Goal: Task Accomplishment & Management: Use online tool/utility

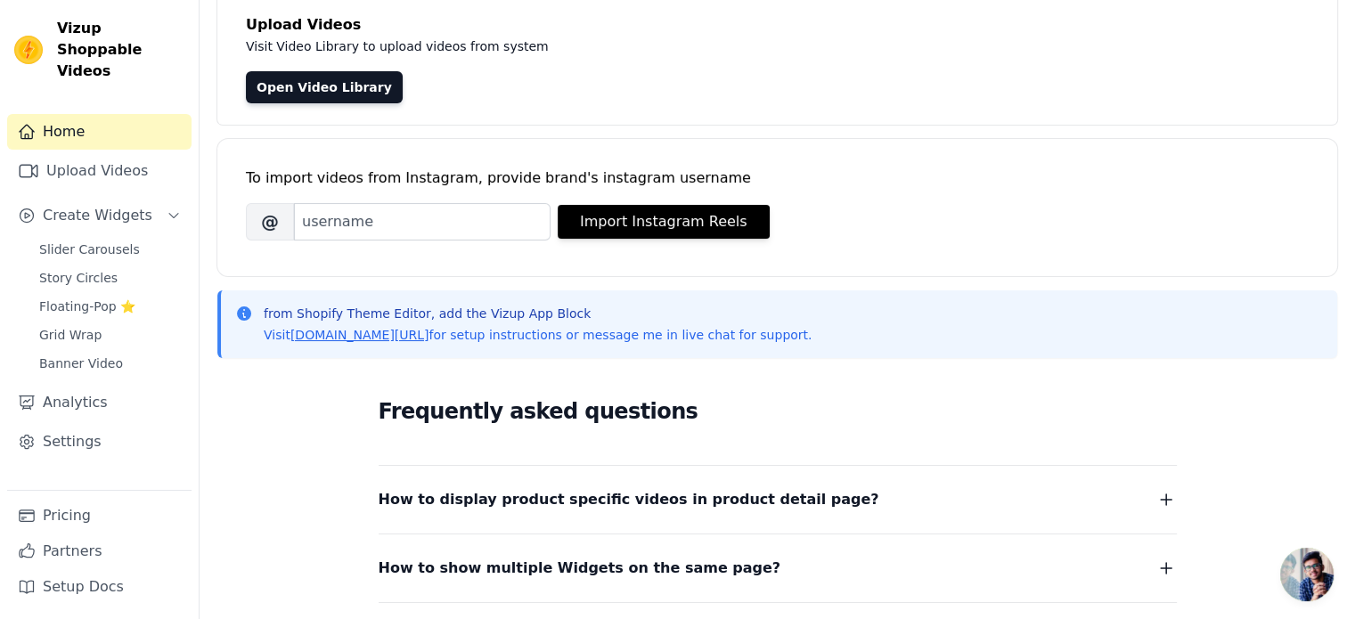
scroll to position [111, 0]
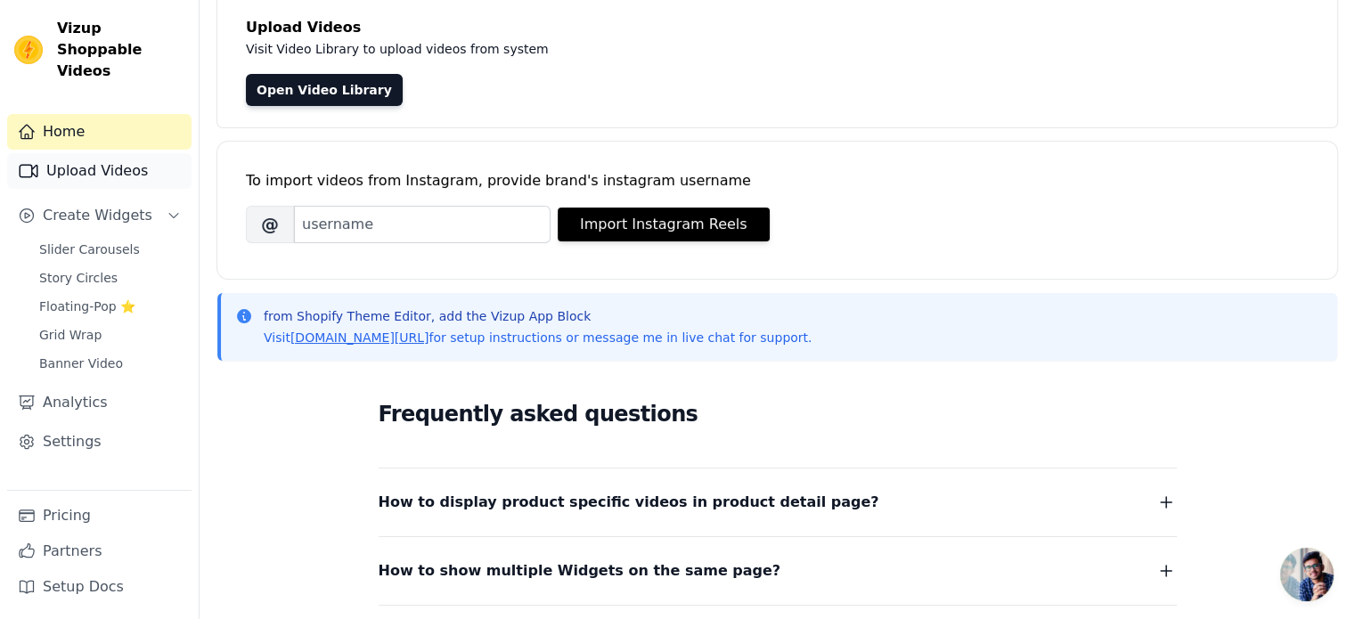
click at [92, 153] on link "Upload Videos" at bounding box center [99, 171] width 184 height 36
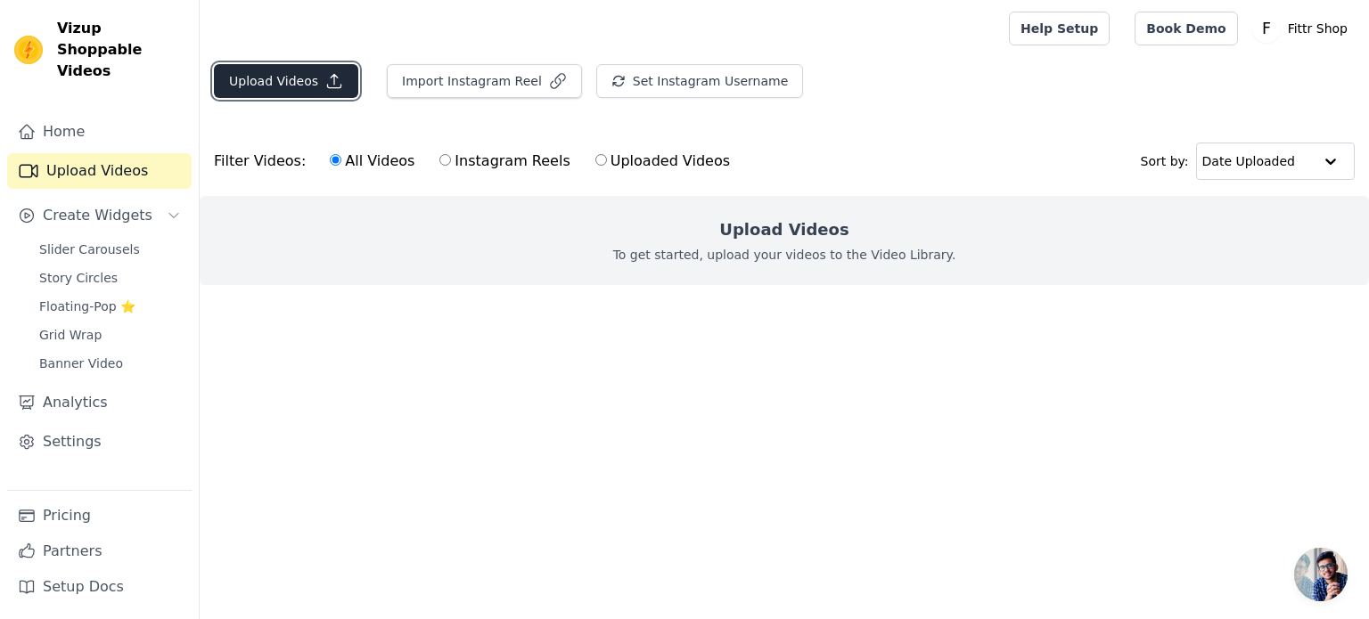
click at [246, 85] on button "Upload Videos" at bounding box center [286, 81] width 144 height 34
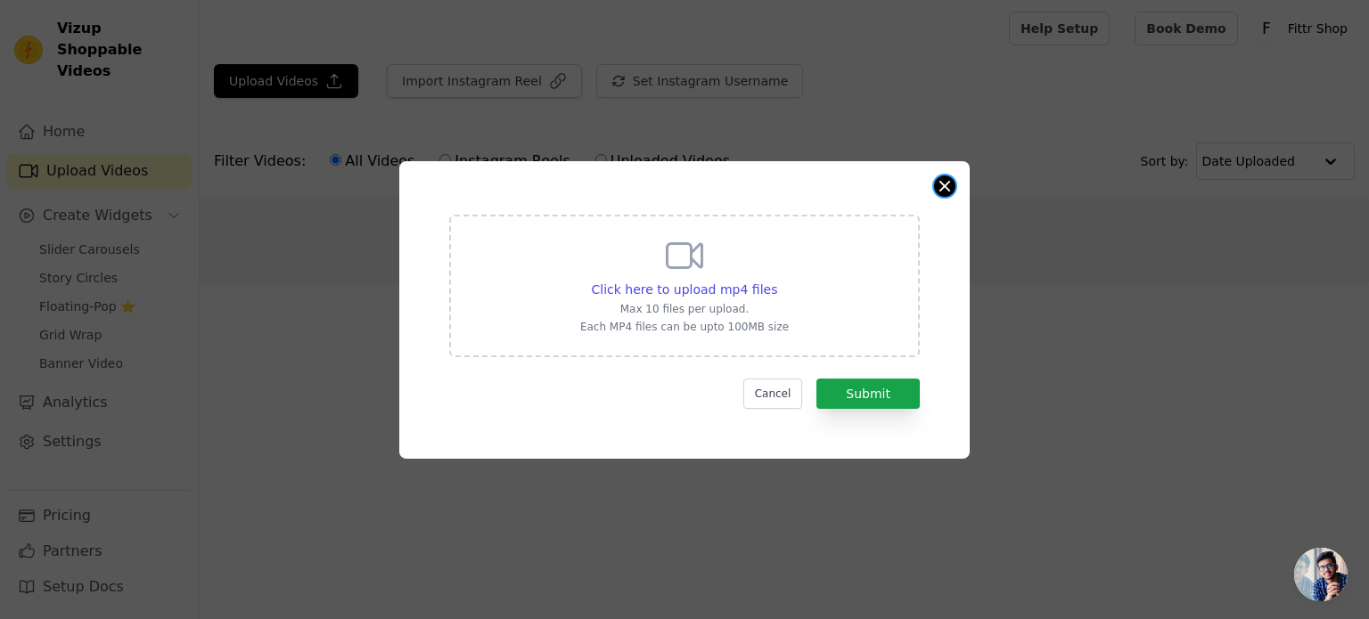
click at [947, 182] on button "Close modal" at bounding box center [944, 186] width 21 height 21
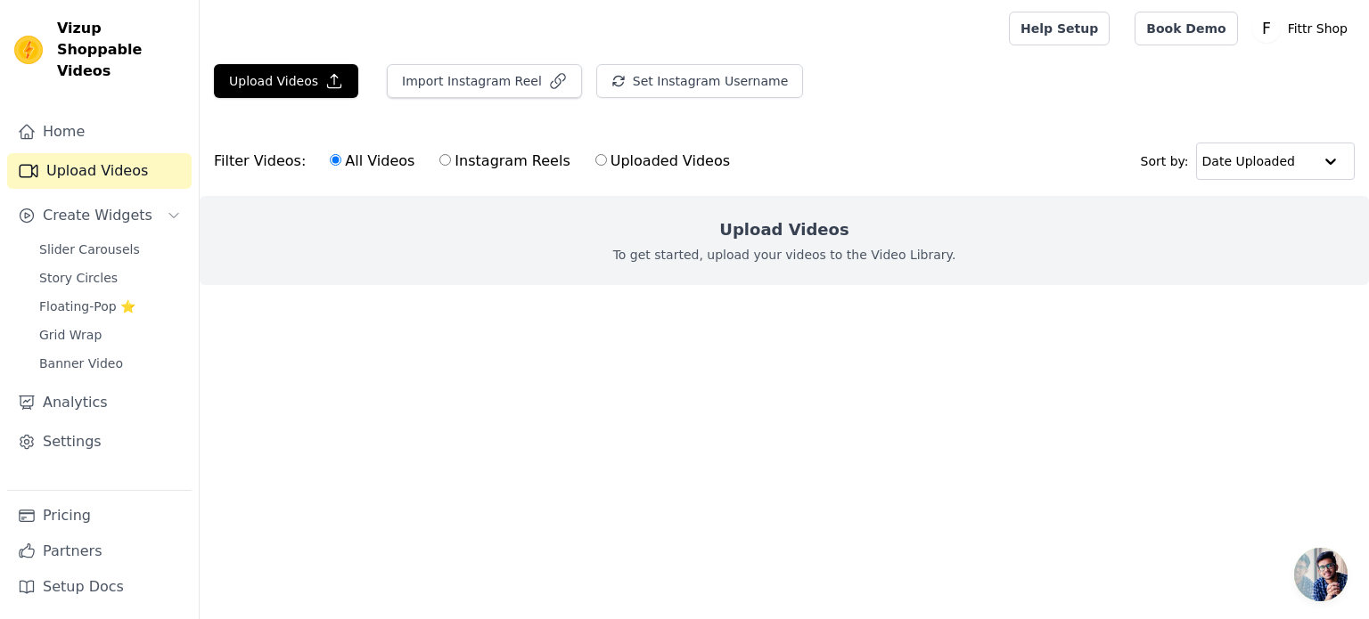
click at [595, 160] on input "Uploaded Videos" at bounding box center [601, 160] width 12 height 12
radio input "true"
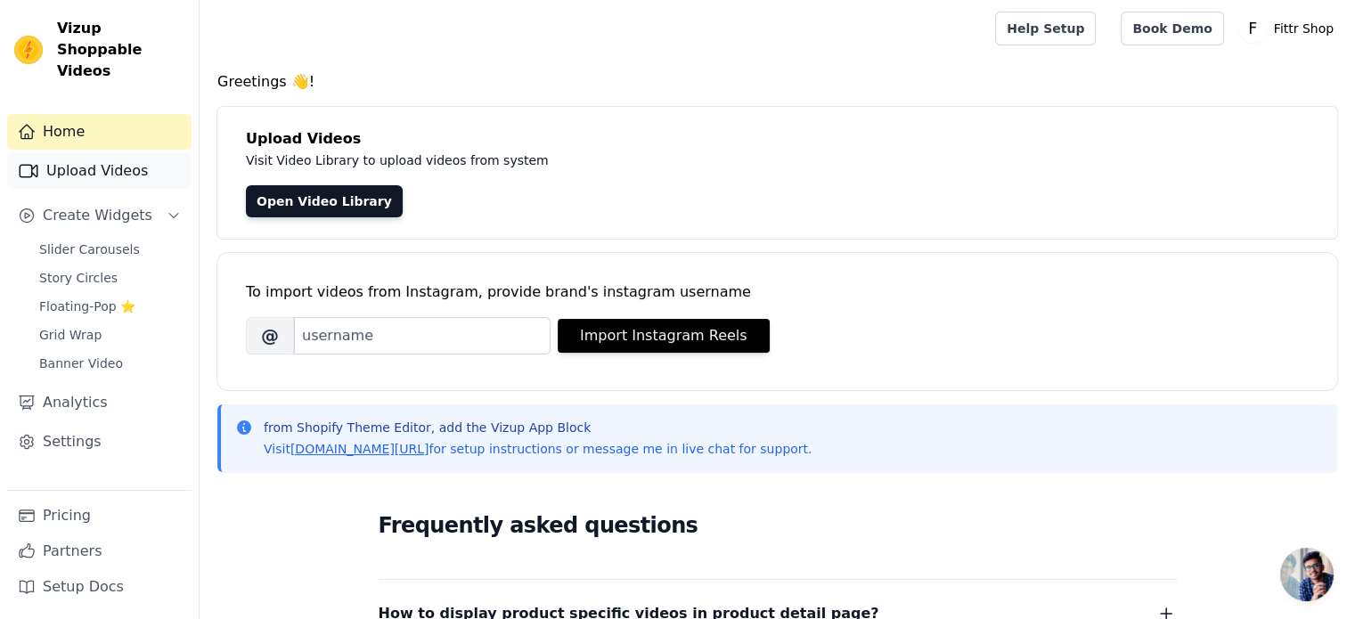
click at [92, 160] on link "Upload Videos" at bounding box center [99, 171] width 184 height 36
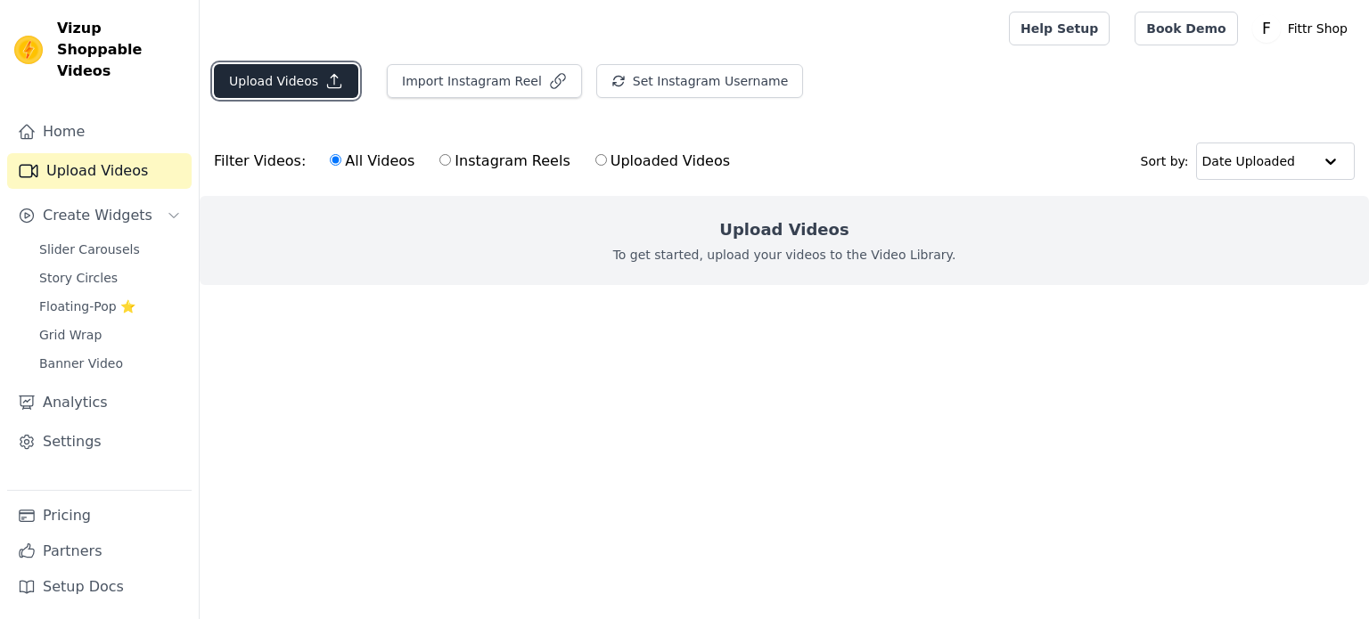
click at [264, 84] on button "Upload Videos" at bounding box center [286, 81] width 144 height 34
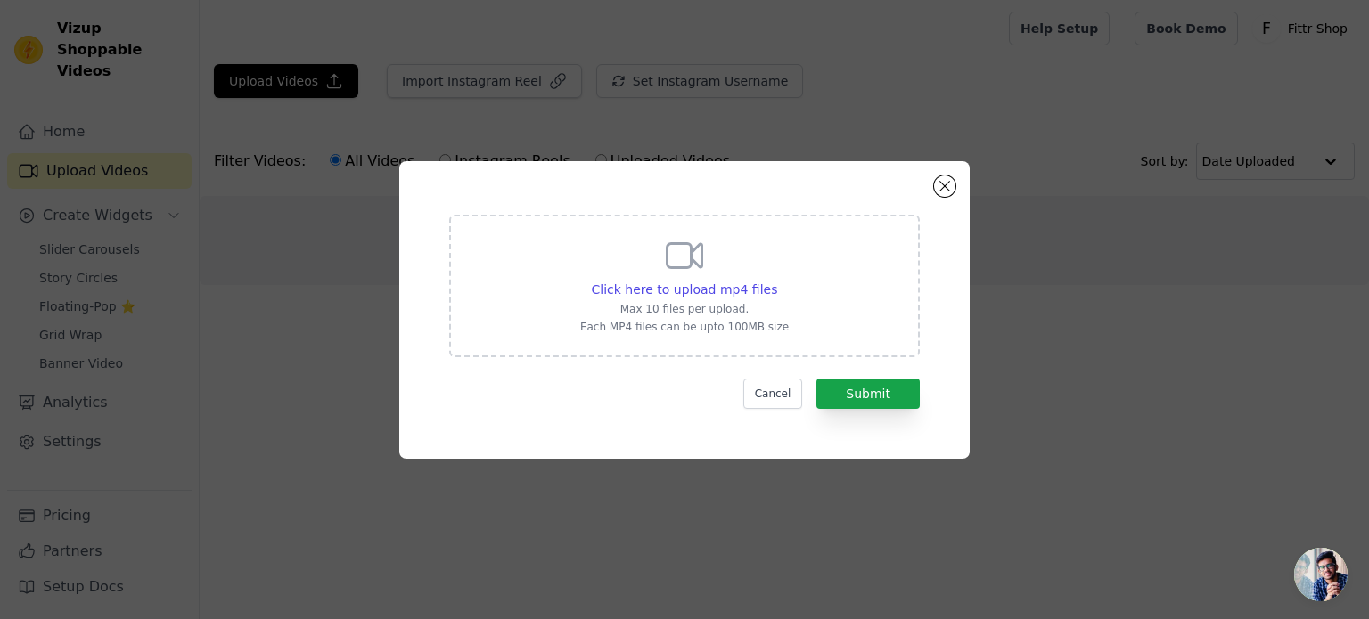
click at [699, 299] on div "Click here to upload mp4 files Max 10 files per upload. Each MP4 files can be u…" at bounding box center [684, 284] width 209 height 100
click at [776, 281] on input "Click here to upload mp4 files Max 10 files per upload. Each MP4 files can be u…" at bounding box center [776, 280] width 1 height 1
type input "C:\fakepath\videoplayback (2).mp4"
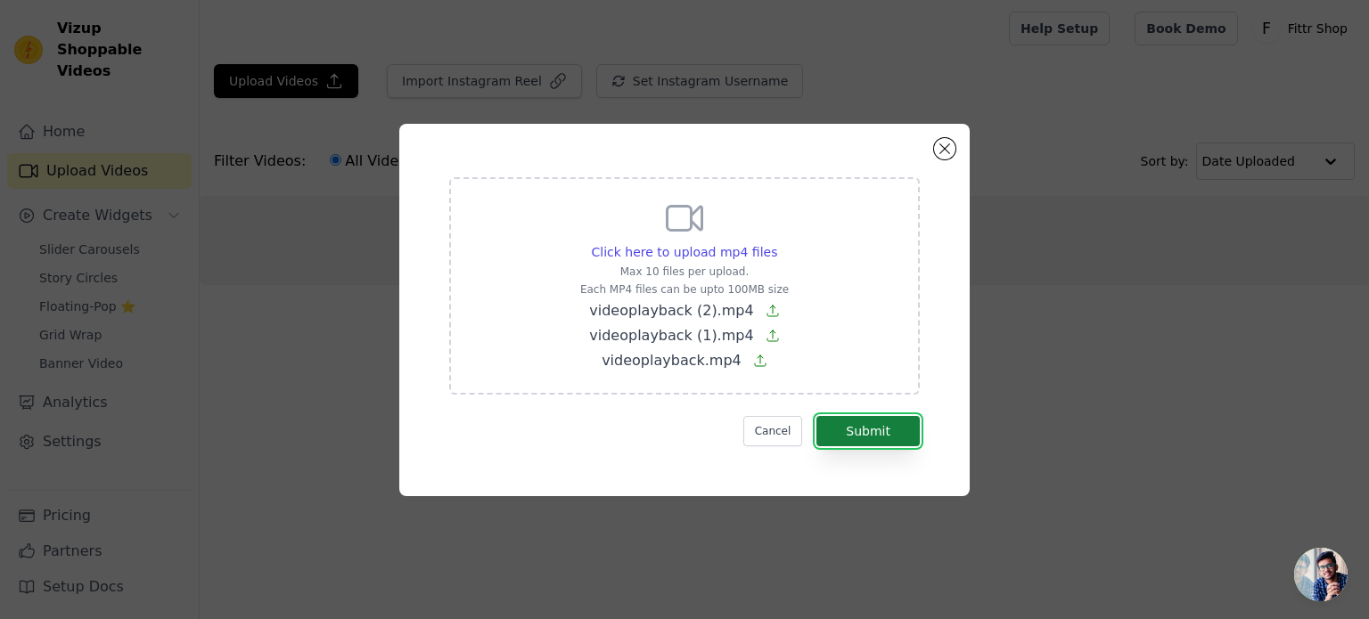
click at [854, 429] on button "Submit" at bounding box center [867, 431] width 103 height 30
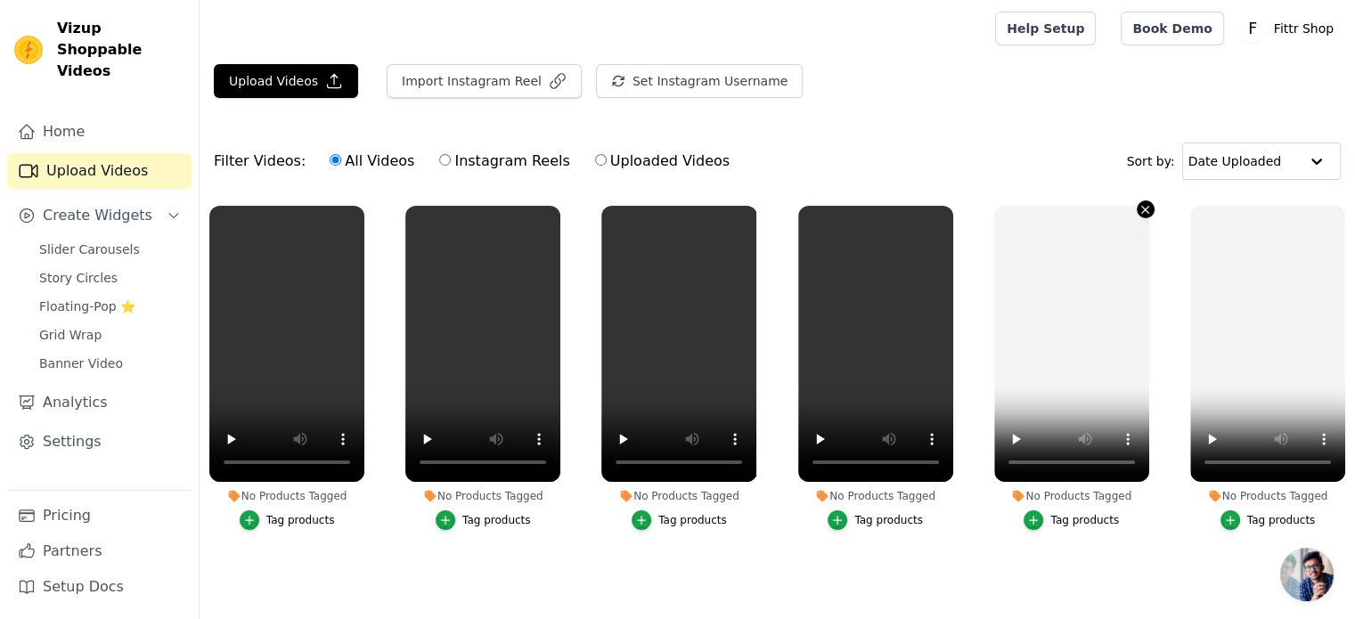
click at [1140, 210] on icon "button" at bounding box center [1145, 209] width 13 height 13
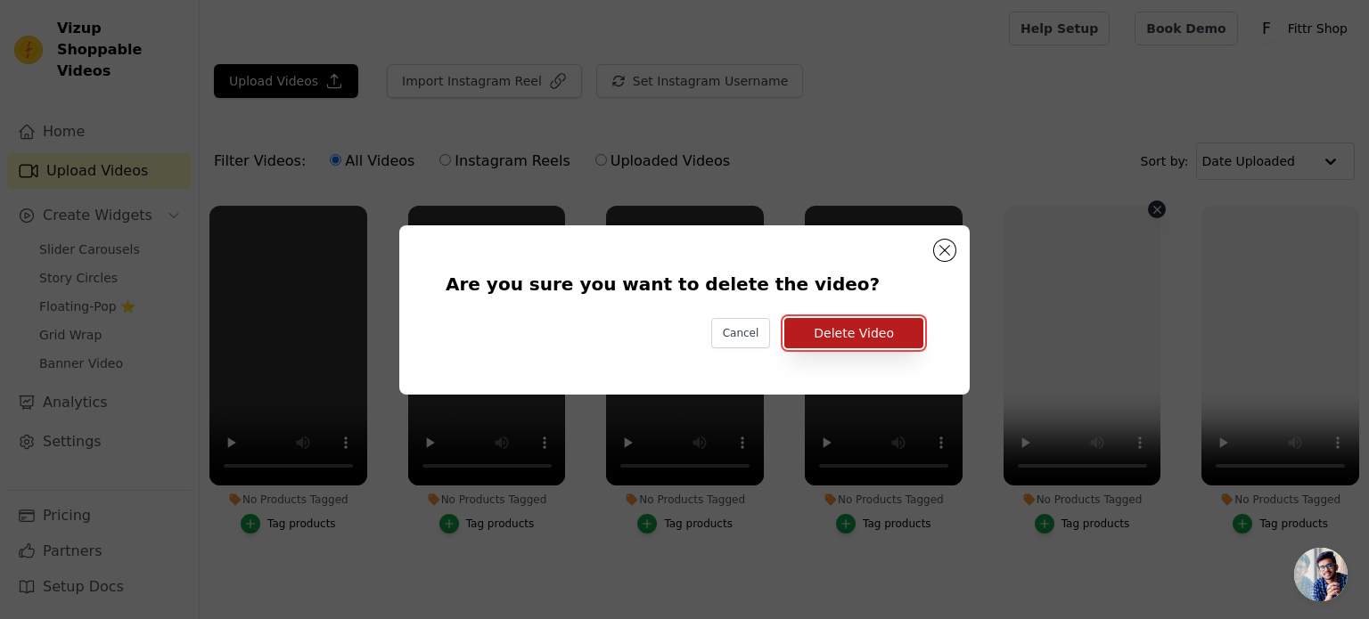
click at [872, 345] on button "Delete Video" at bounding box center [853, 333] width 139 height 30
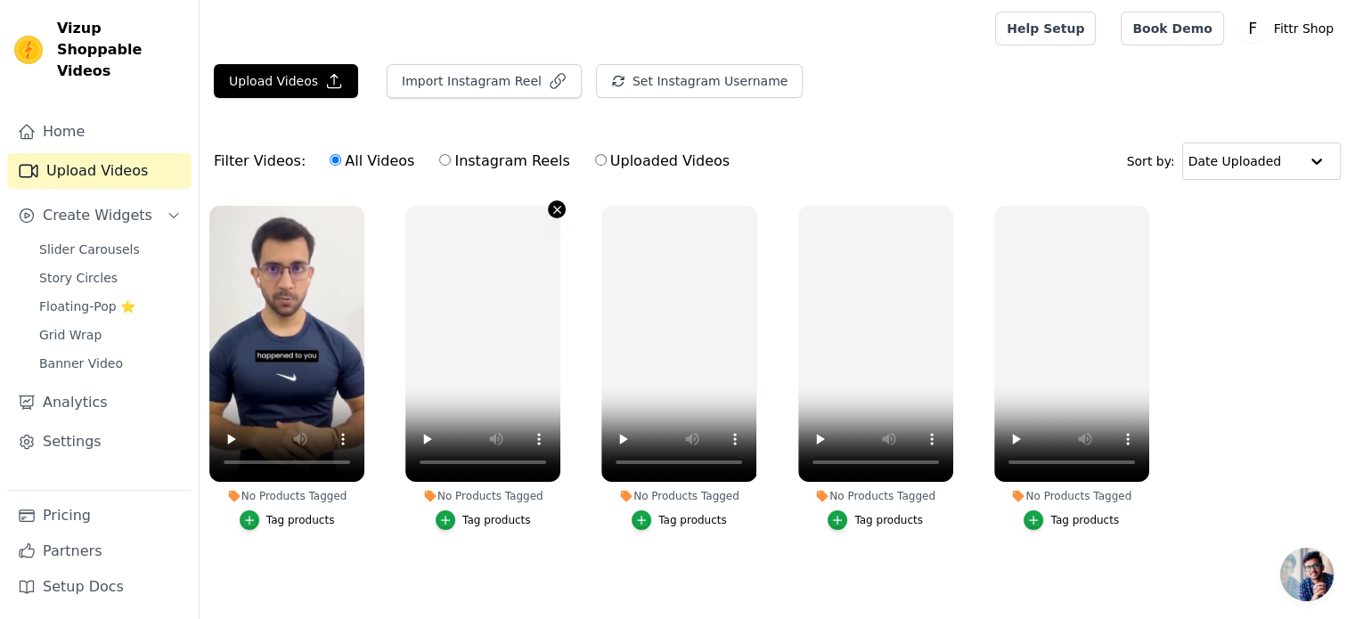
click at [559, 206] on icon "button" at bounding box center [557, 209] width 7 height 7
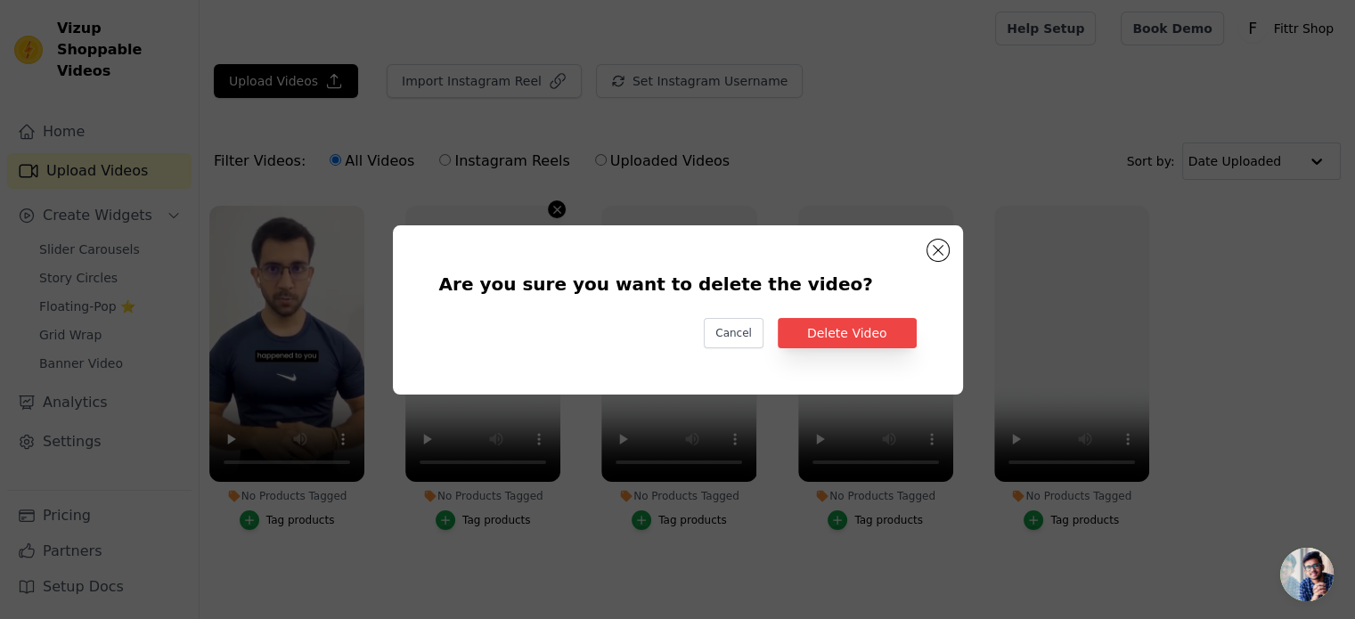
click at [559, 206] on div "Are you sure you want to delete the video? Cancel Delete Video" at bounding box center [678, 310] width 1298 height 226
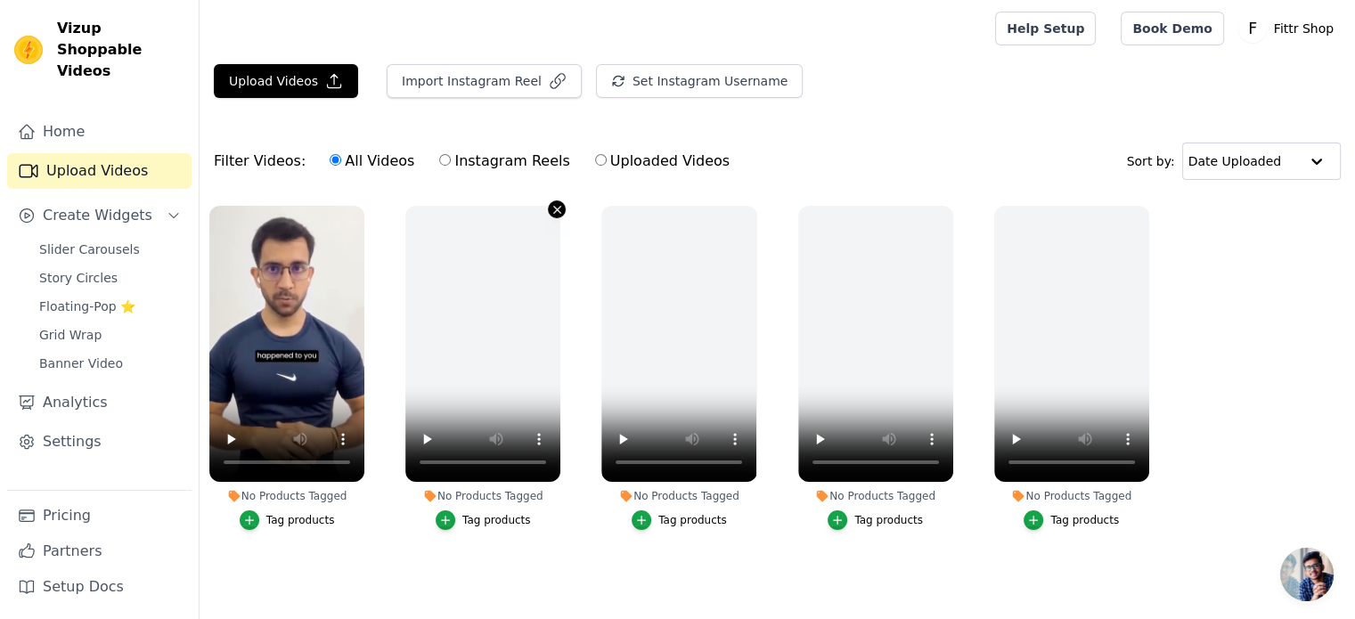
click at [559, 206] on icon "button" at bounding box center [557, 209] width 7 height 7
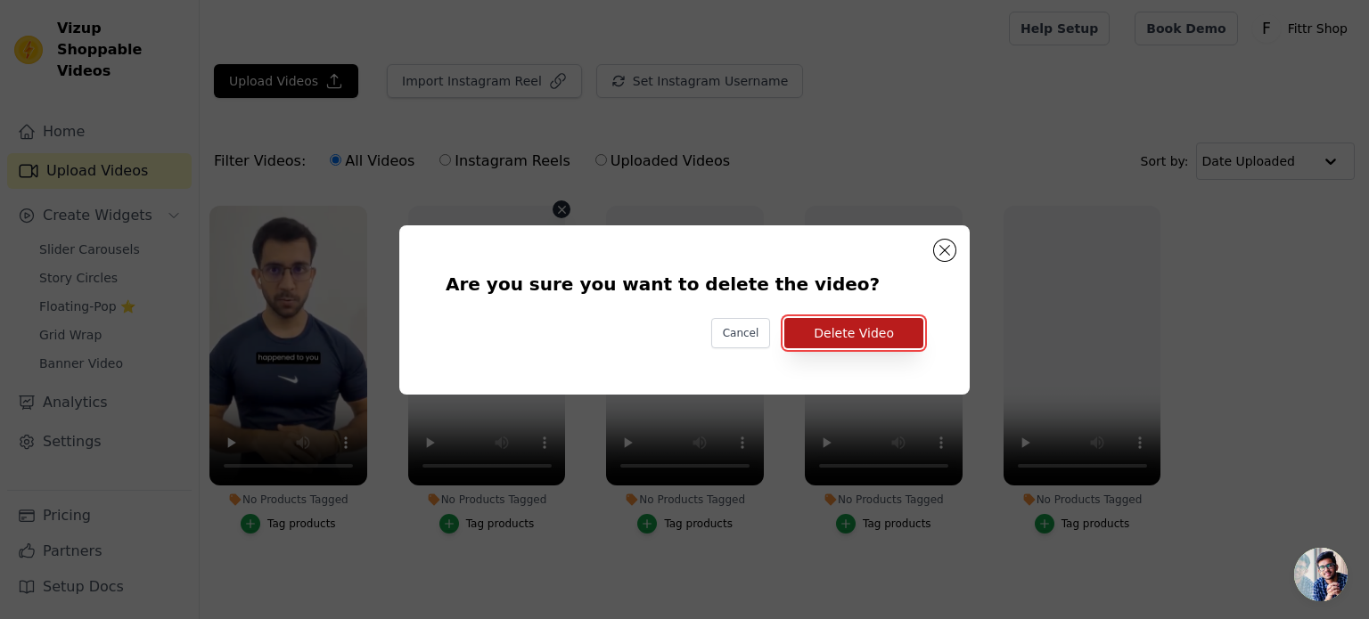
click at [833, 324] on button "Delete Video" at bounding box center [853, 333] width 139 height 30
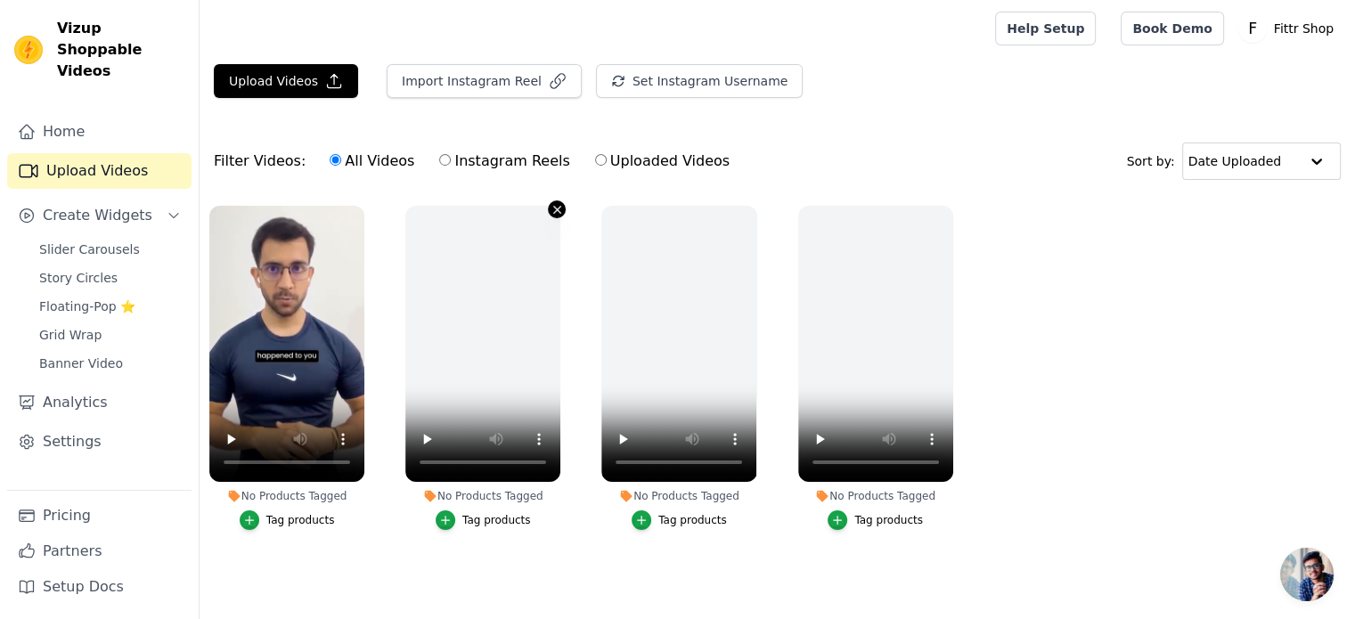
click at [556, 209] on icon "button" at bounding box center [557, 209] width 13 height 13
click at [559, 206] on icon "button" at bounding box center [557, 209] width 13 height 13
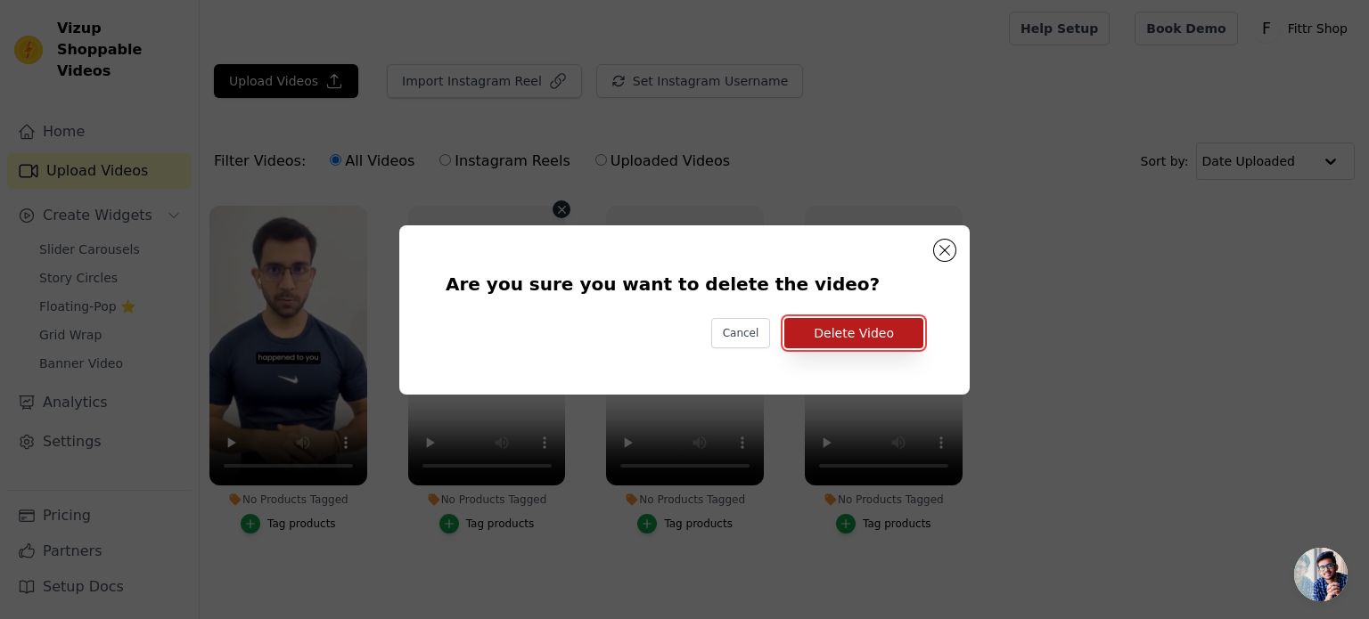
click at [837, 323] on button "Delete Video" at bounding box center [853, 333] width 139 height 30
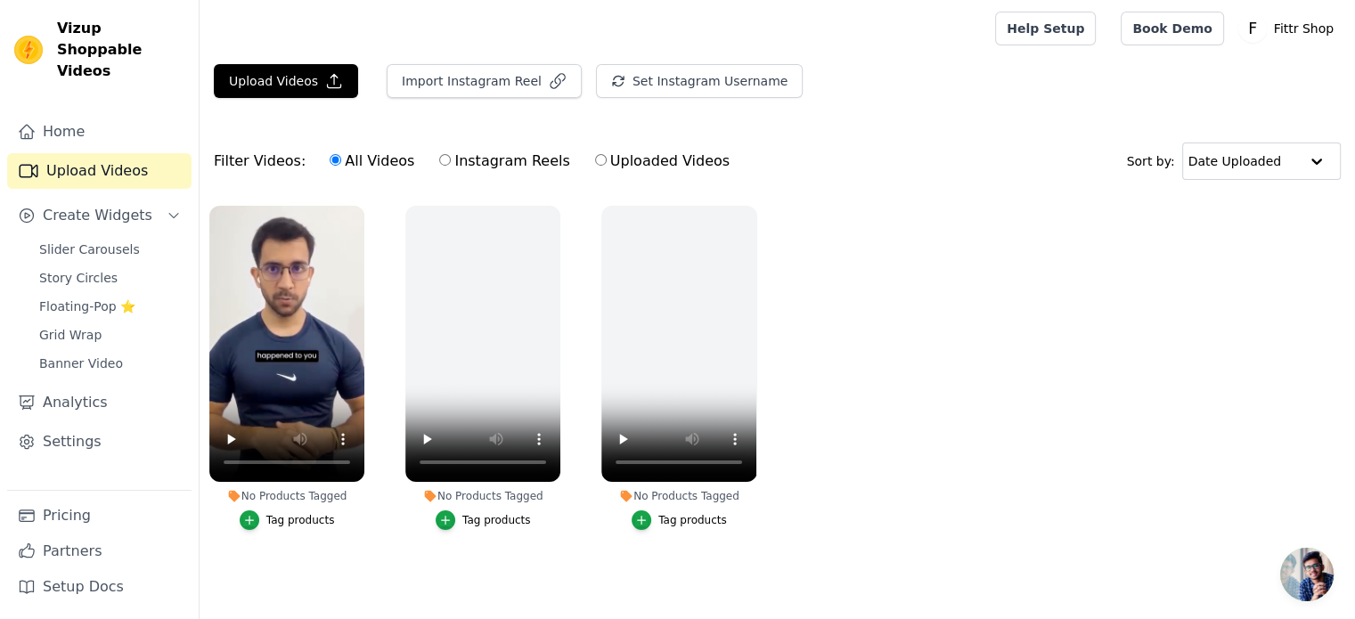
click at [303, 516] on div "Tag products" at bounding box center [300, 520] width 69 height 14
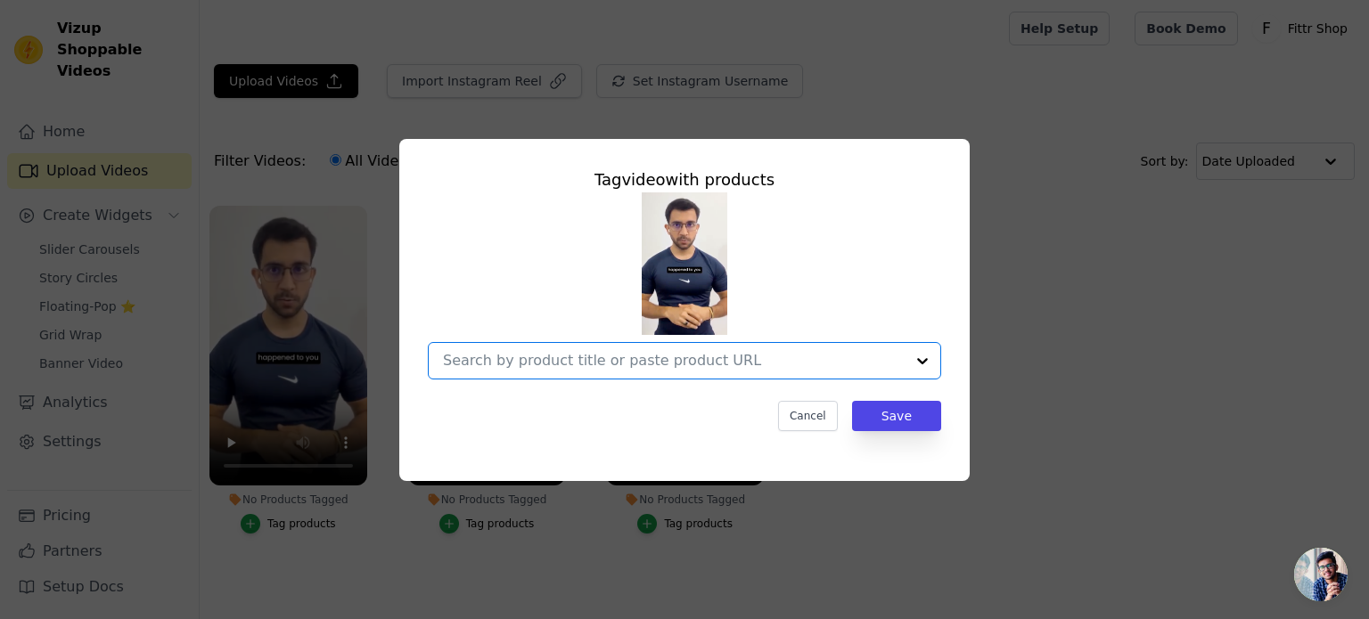
click at [514, 356] on input "No Products Tagged Tag video with products Option undefined, selected. Select i…" at bounding box center [674, 360] width 462 height 17
click at [1096, 266] on div "Tag video with products Cancel Save" at bounding box center [685, 310] width 1312 height 399
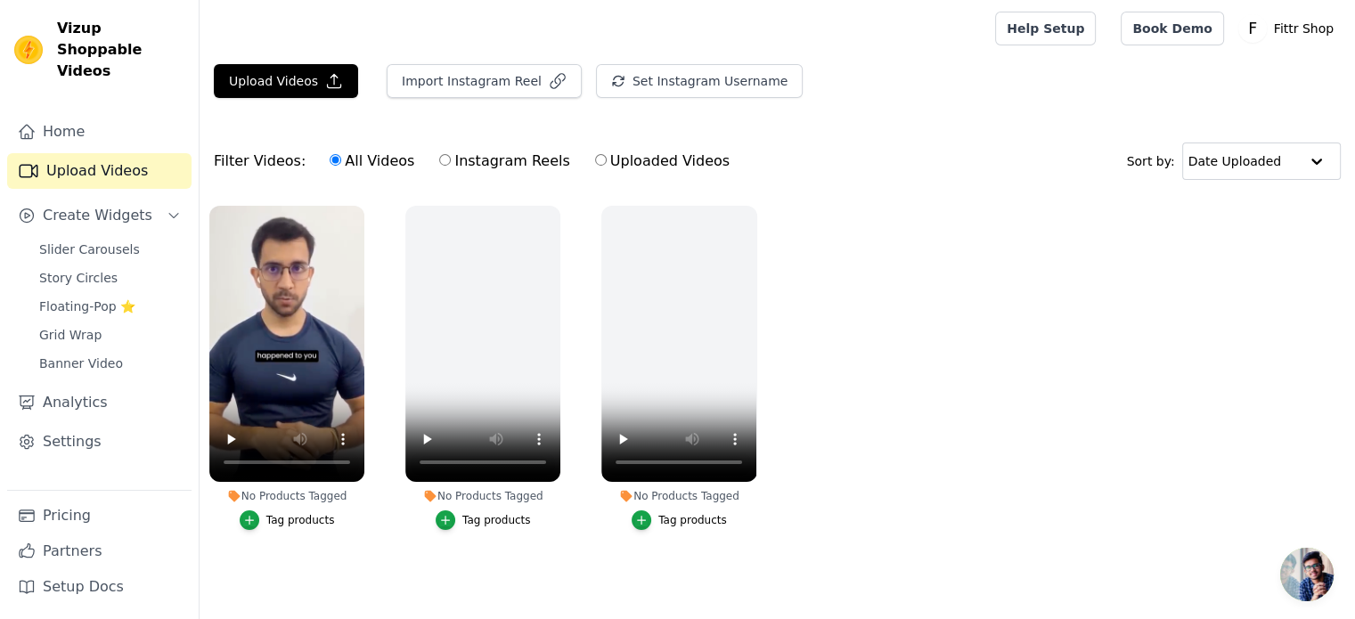
scroll to position [7, 0]
click at [86, 239] on link "Slider Carousels" at bounding box center [110, 249] width 163 height 25
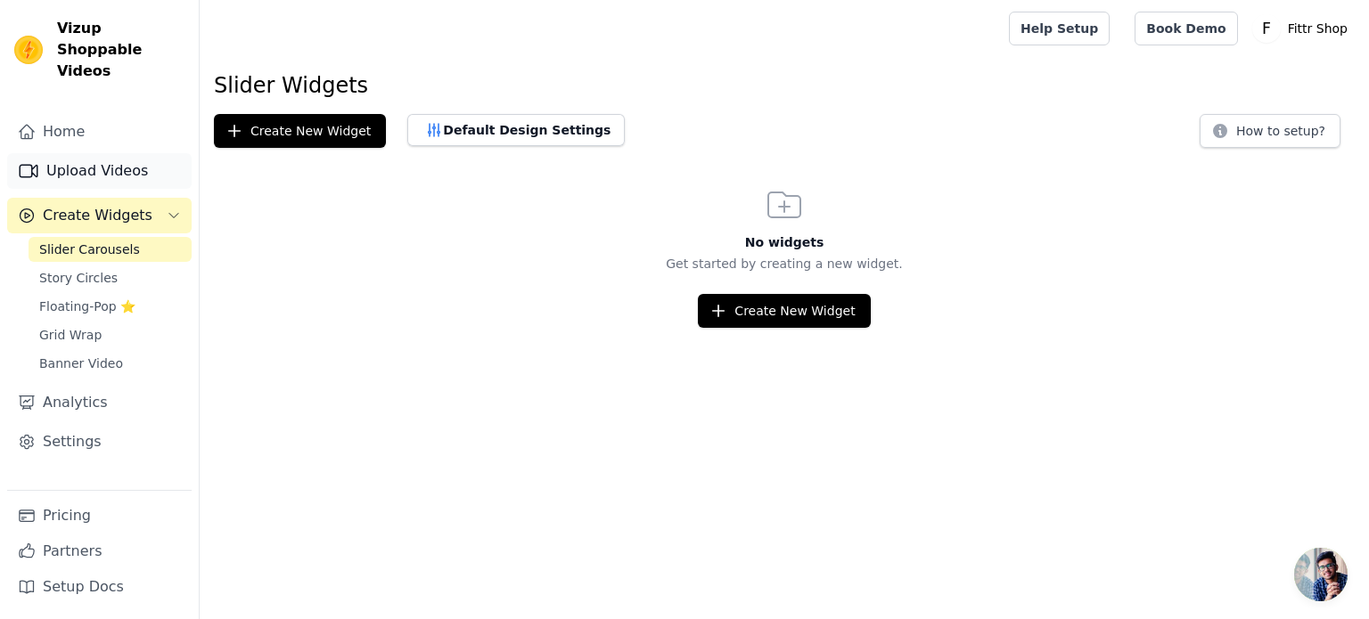
click at [75, 160] on link "Upload Videos" at bounding box center [99, 171] width 184 height 36
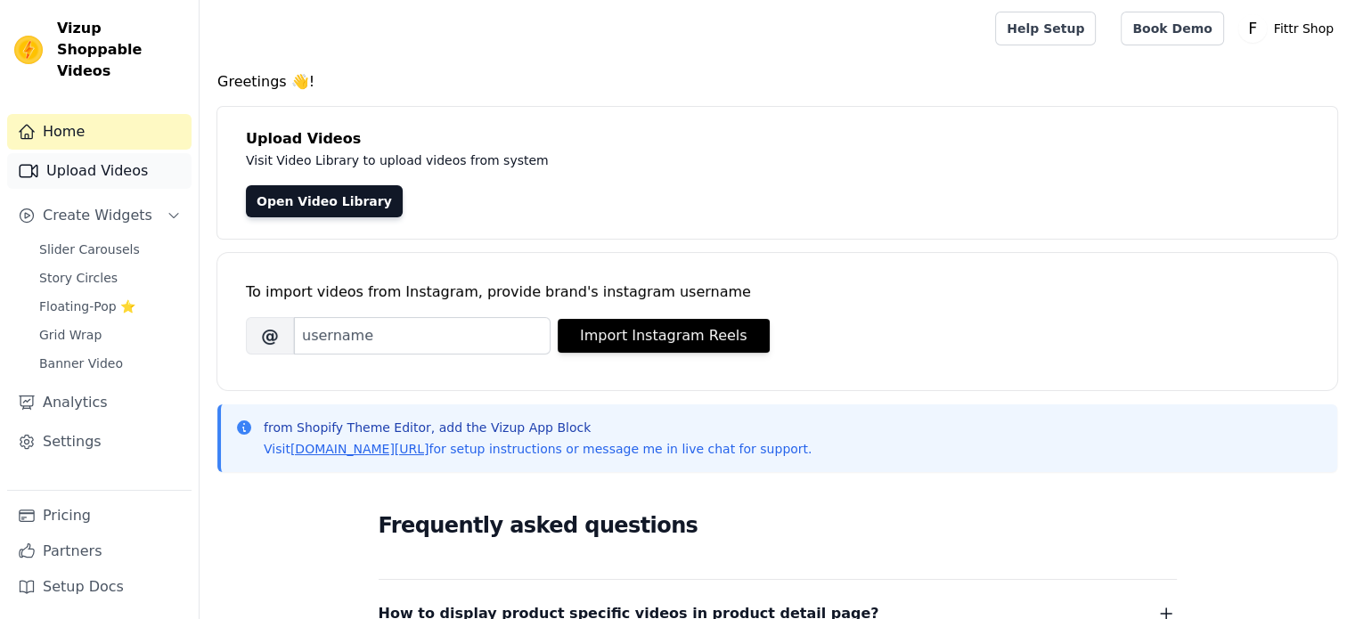
click at [78, 153] on link "Upload Videos" at bounding box center [99, 171] width 184 height 36
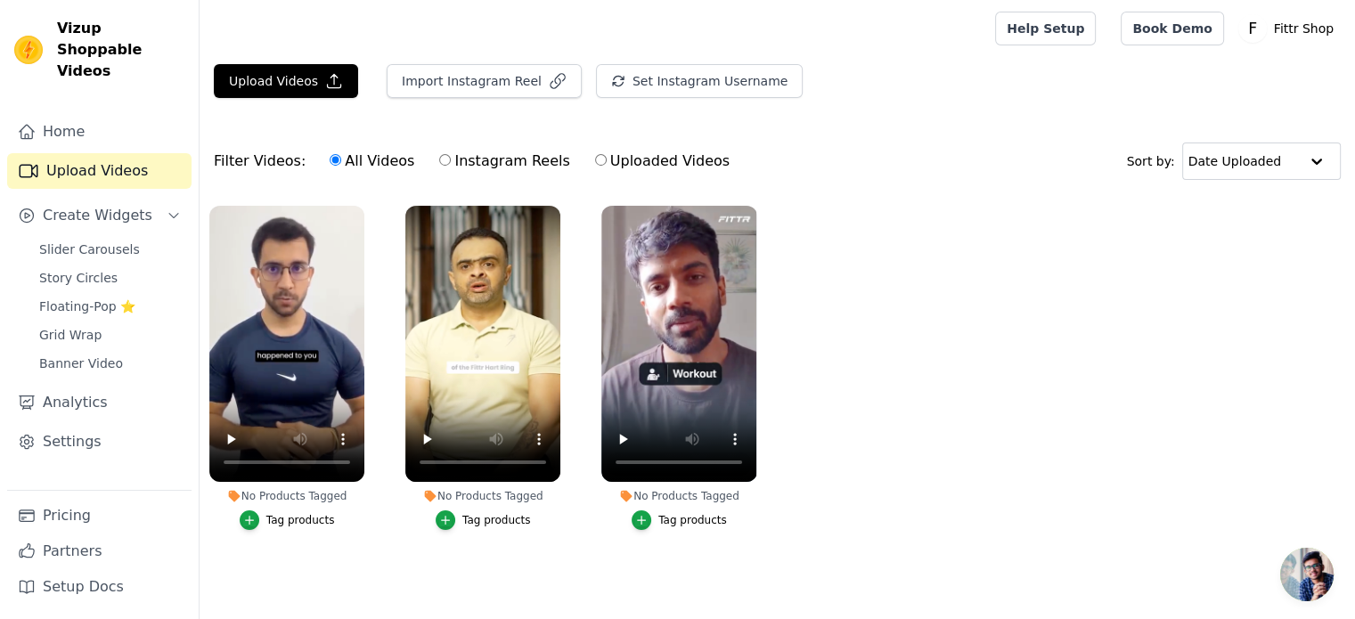
click at [289, 515] on div "Tag products" at bounding box center [300, 520] width 69 height 14
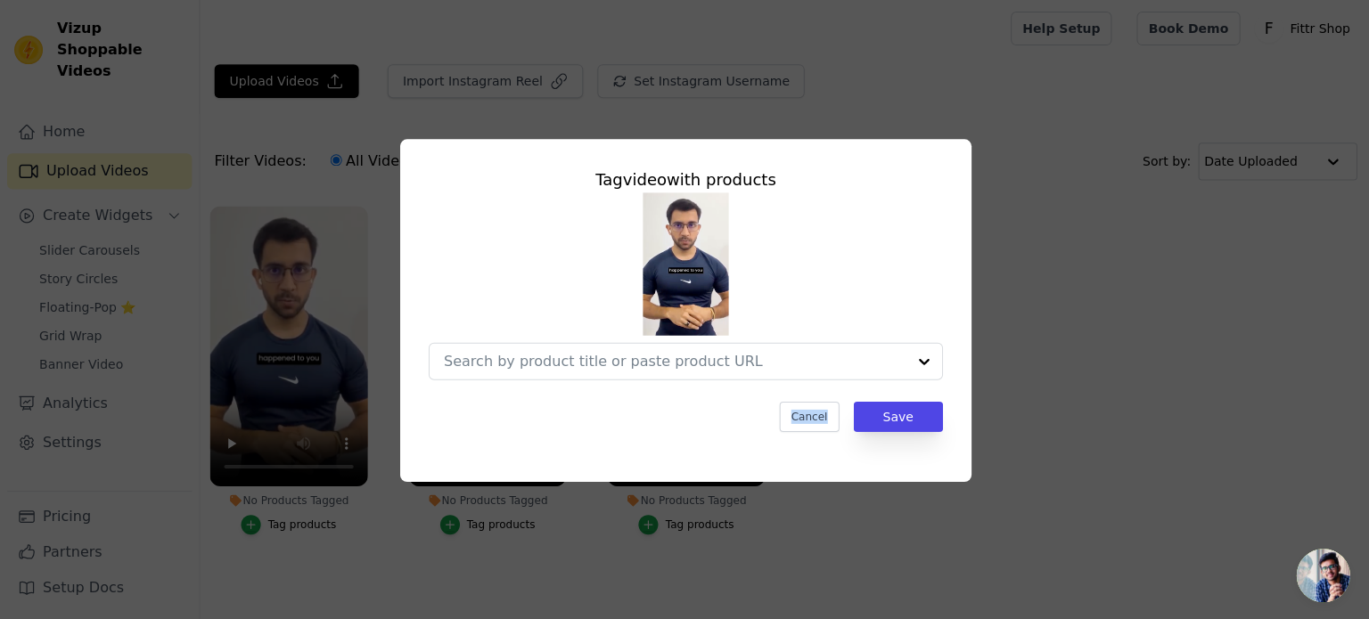
click at [289, 515] on div "Tag video with products Cancel Save" at bounding box center [684, 309] width 1369 height 619
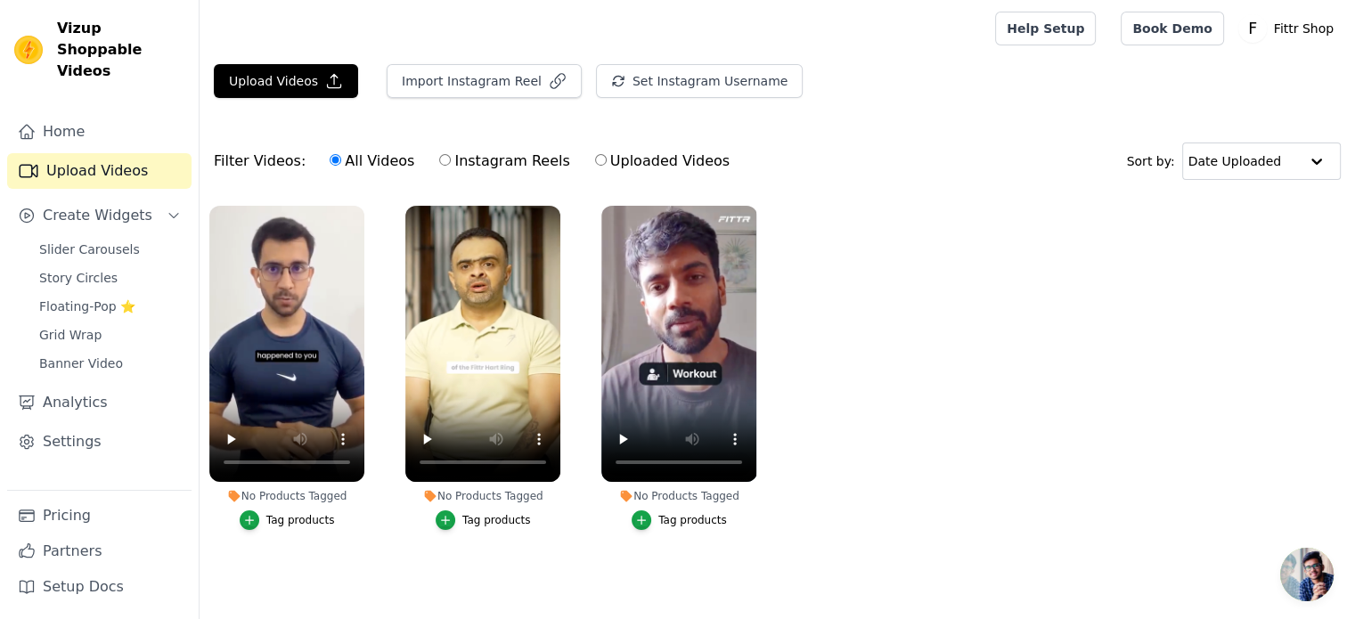
click at [295, 517] on div "Tag products" at bounding box center [300, 520] width 69 height 14
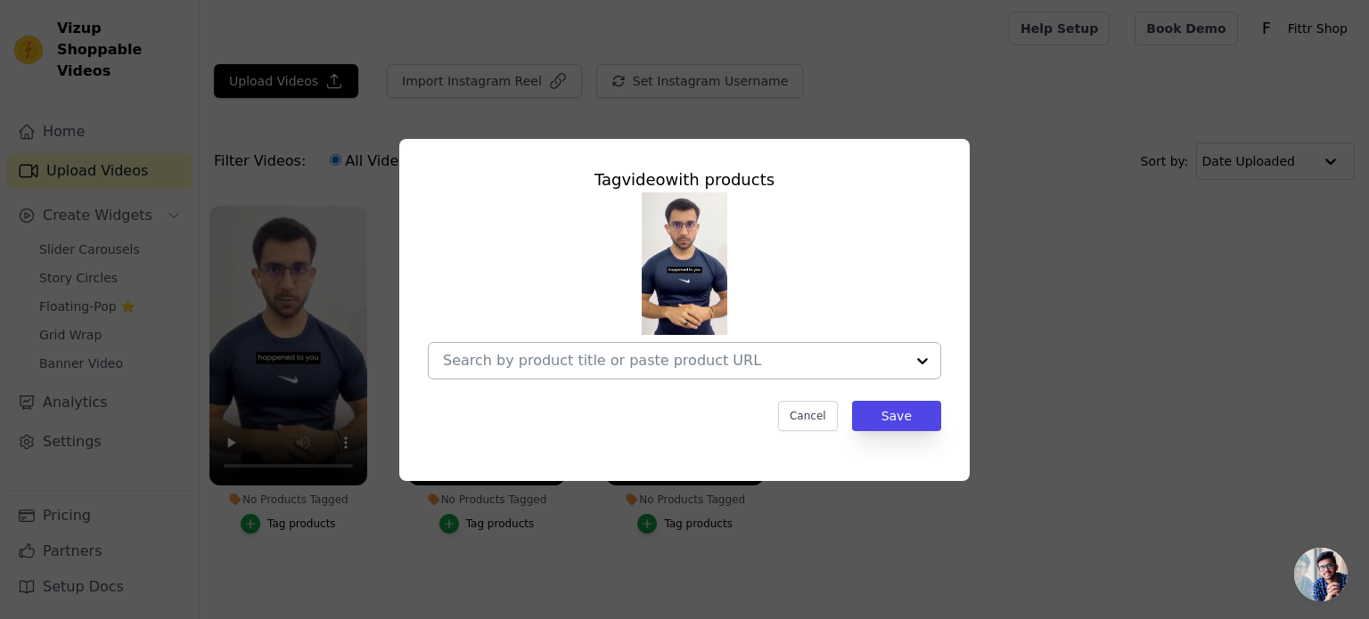
click at [563, 343] on div at bounding box center [674, 361] width 462 height 36
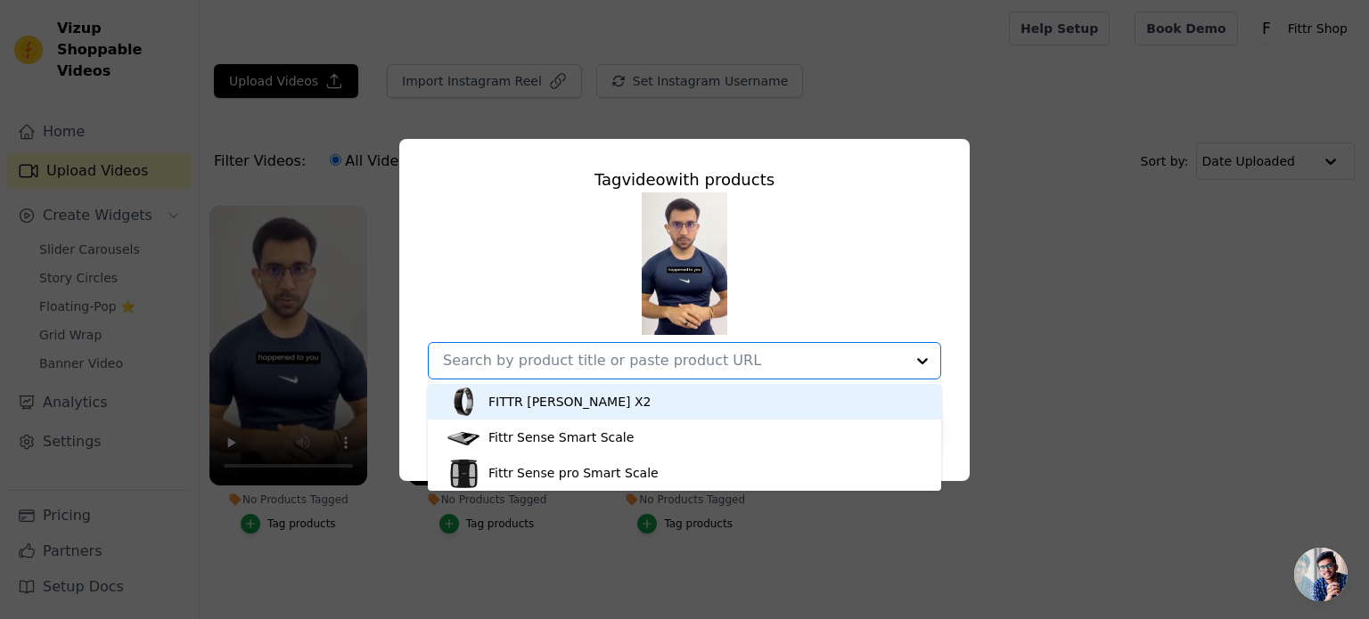
click at [547, 398] on div "FITTR [PERSON_NAME] X2" at bounding box center [569, 402] width 162 height 18
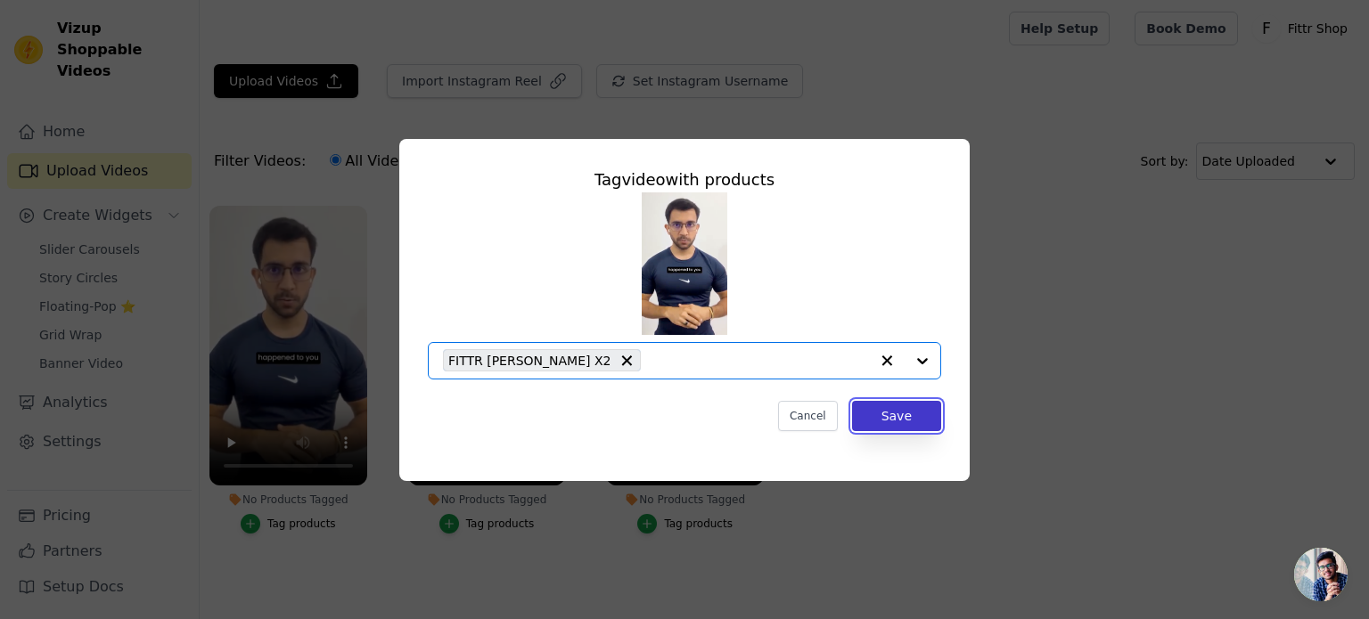
click at [895, 413] on button "Save" at bounding box center [896, 416] width 89 height 30
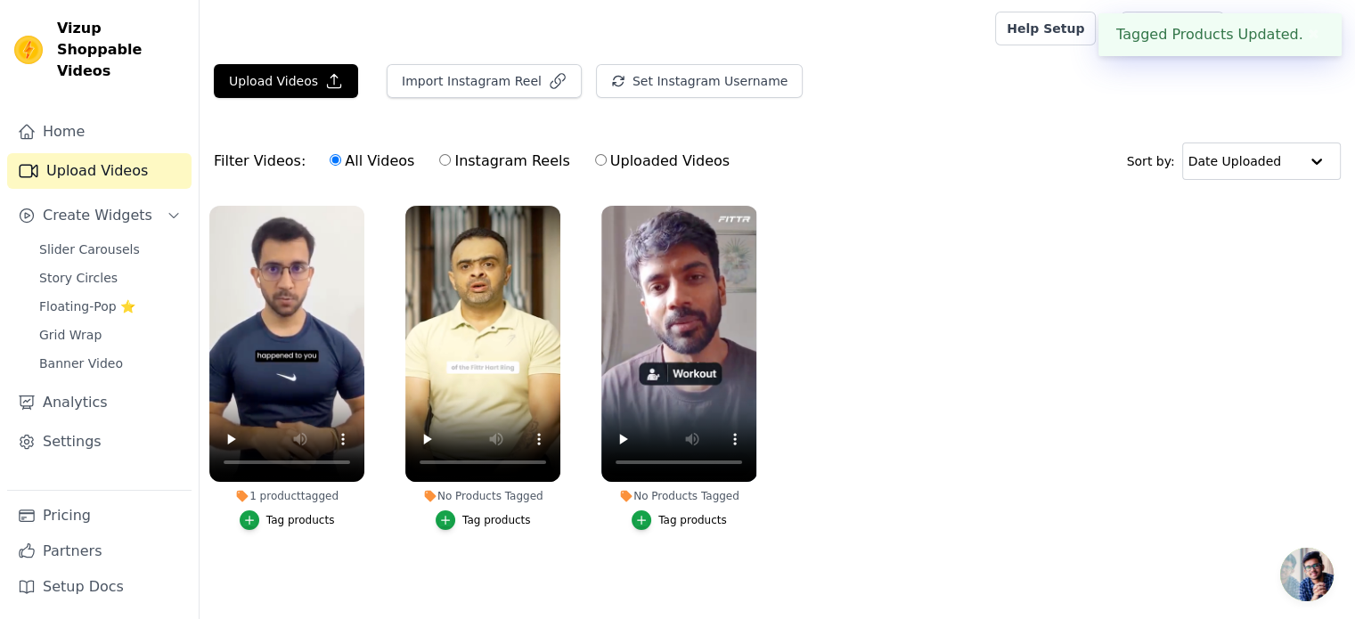
click at [487, 519] on div "Tag products" at bounding box center [497, 520] width 69 height 14
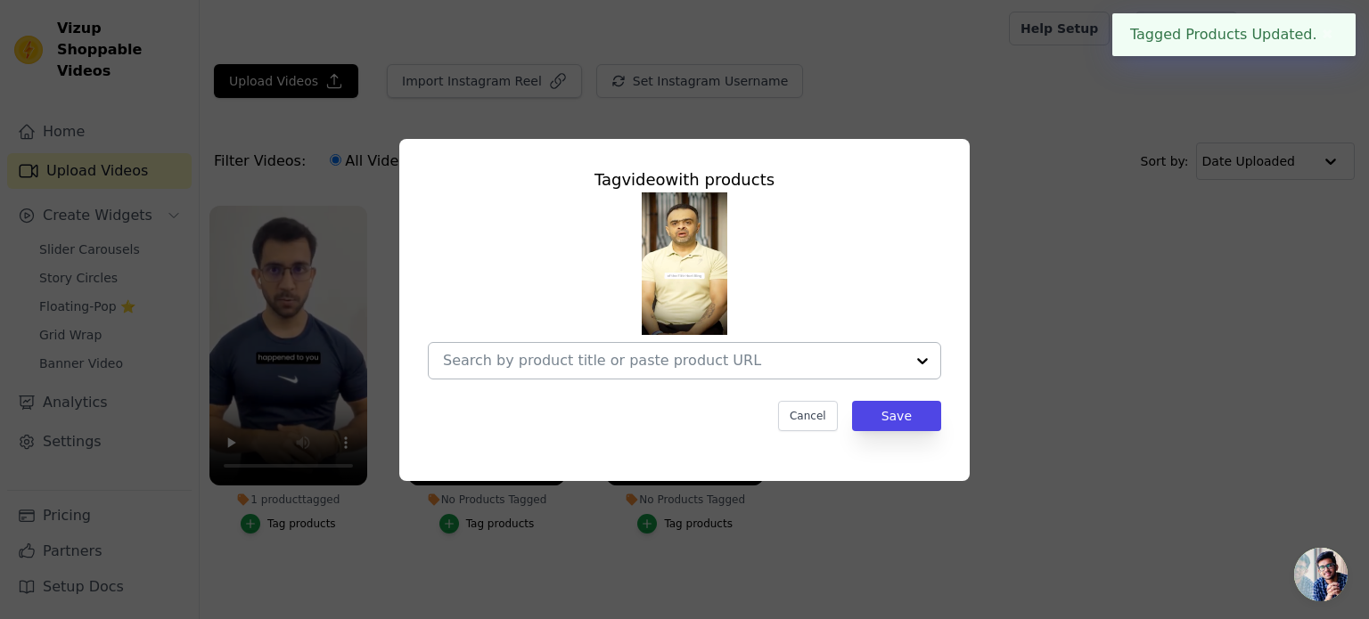
click at [695, 363] on input "No Products Tagged Tag video with products Cancel Save Tag products" at bounding box center [674, 360] width 462 height 17
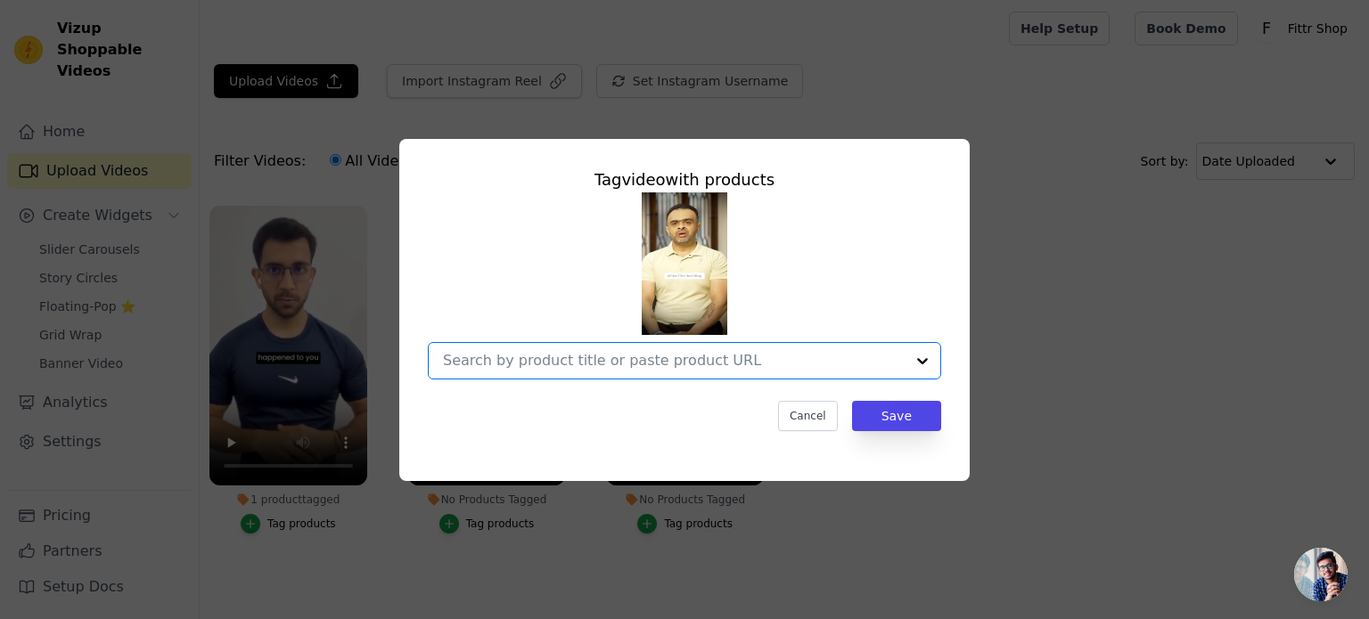
click at [692, 363] on input "No Products Tagged Tag video with products Option undefined, selected. Select i…" at bounding box center [674, 360] width 462 height 17
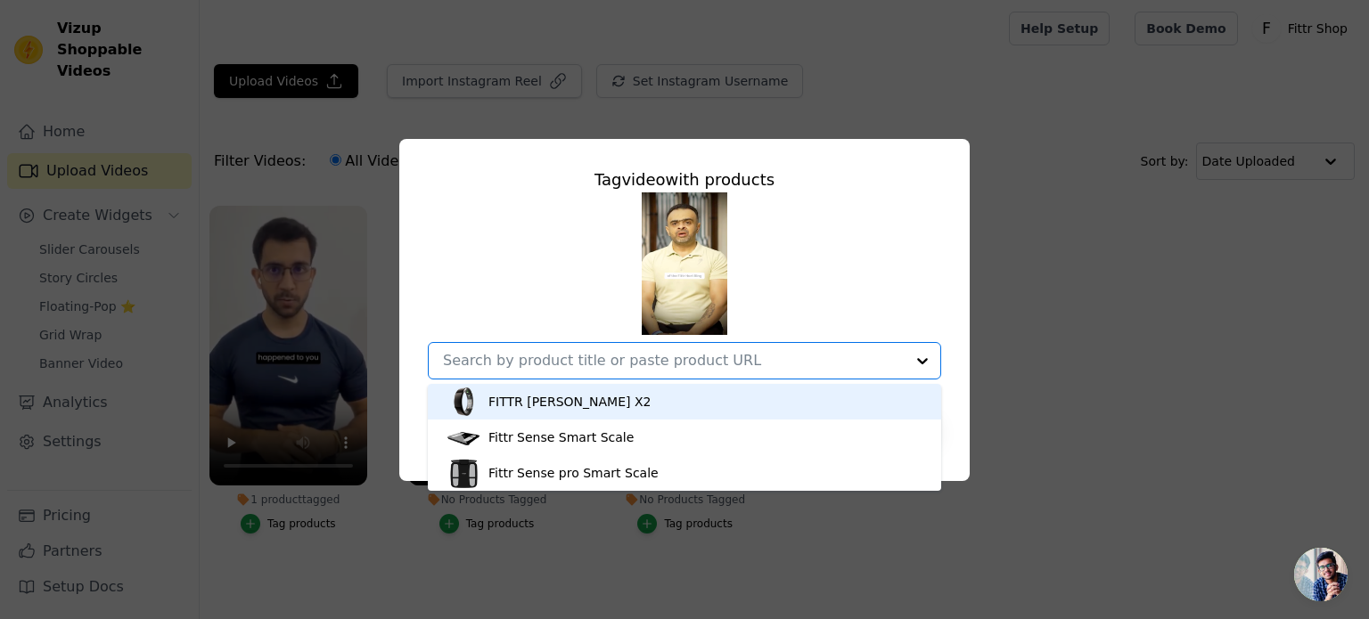
click at [585, 410] on div "FITTR [PERSON_NAME] X2" at bounding box center [685, 402] width 478 height 36
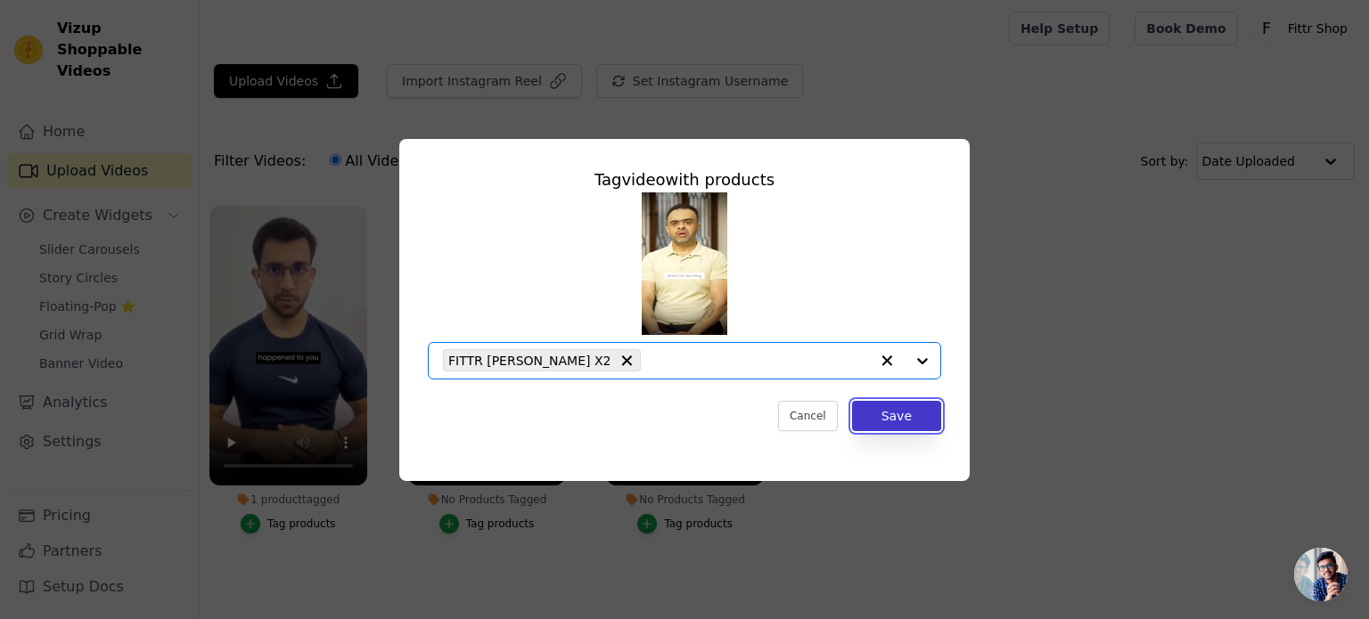
click at [916, 410] on button "Save" at bounding box center [896, 416] width 89 height 30
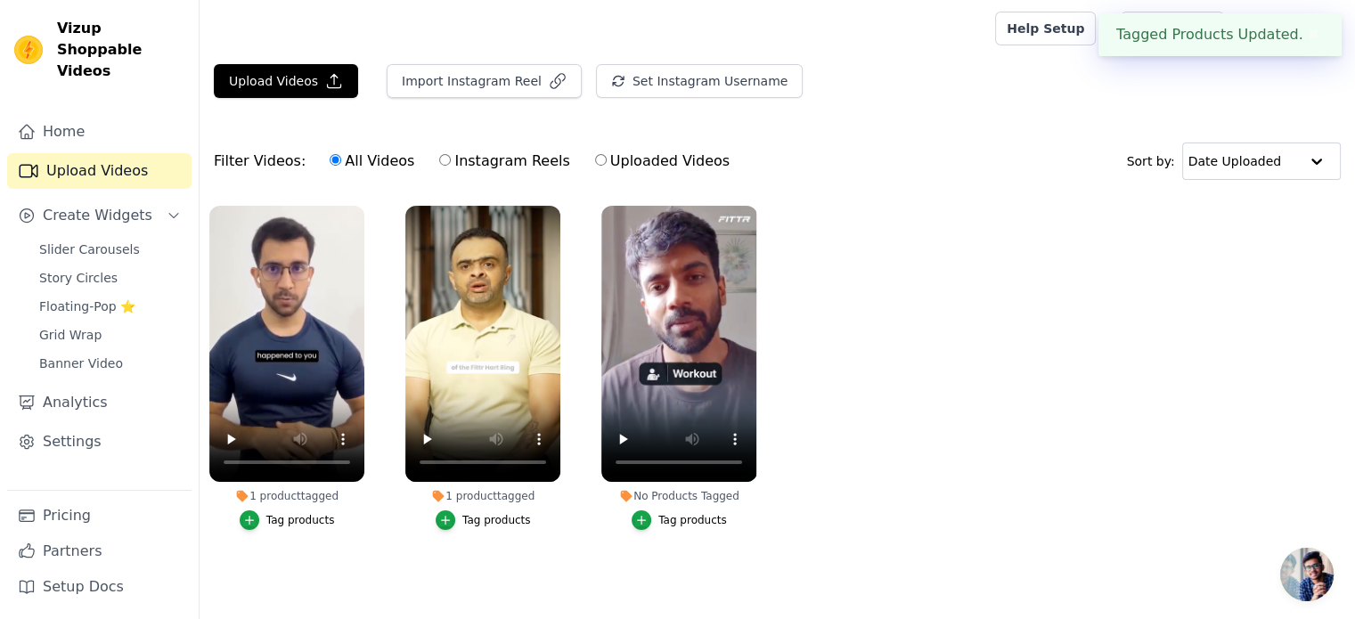
click at [677, 523] on div "Tag products" at bounding box center [693, 520] width 69 height 14
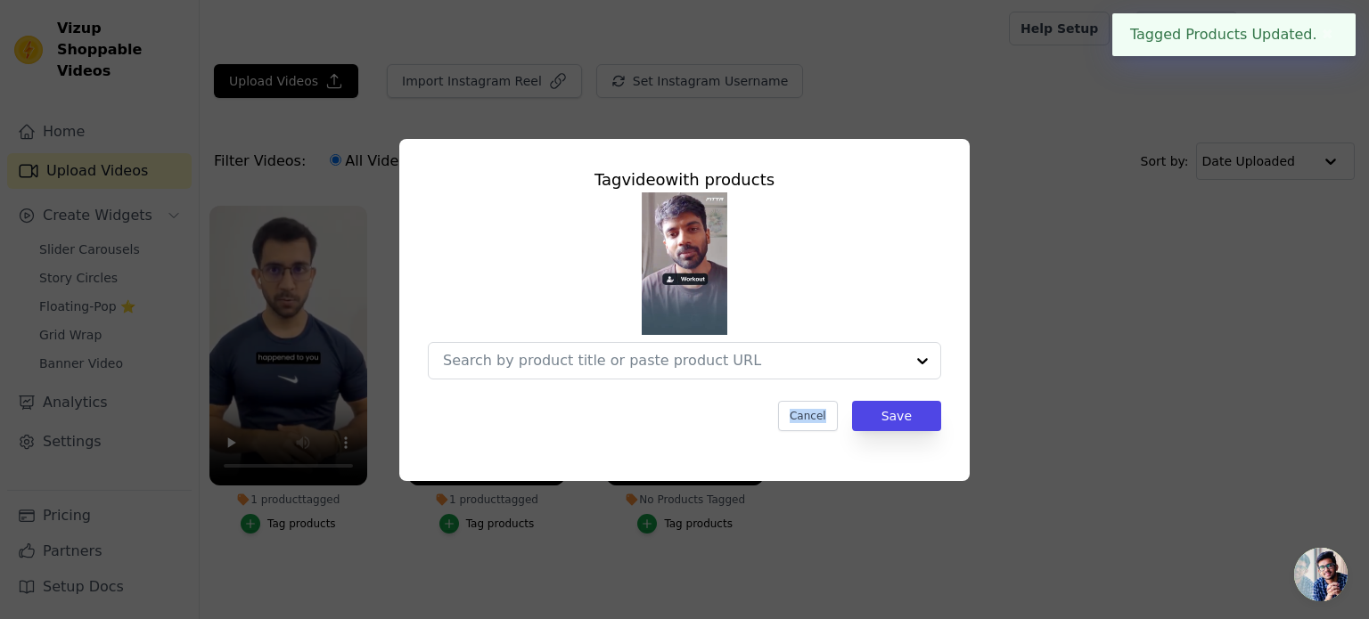
click at [677, 523] on div "Tag video with products Cancel Save" at bounding box center [684, 309] width 1369 height 619
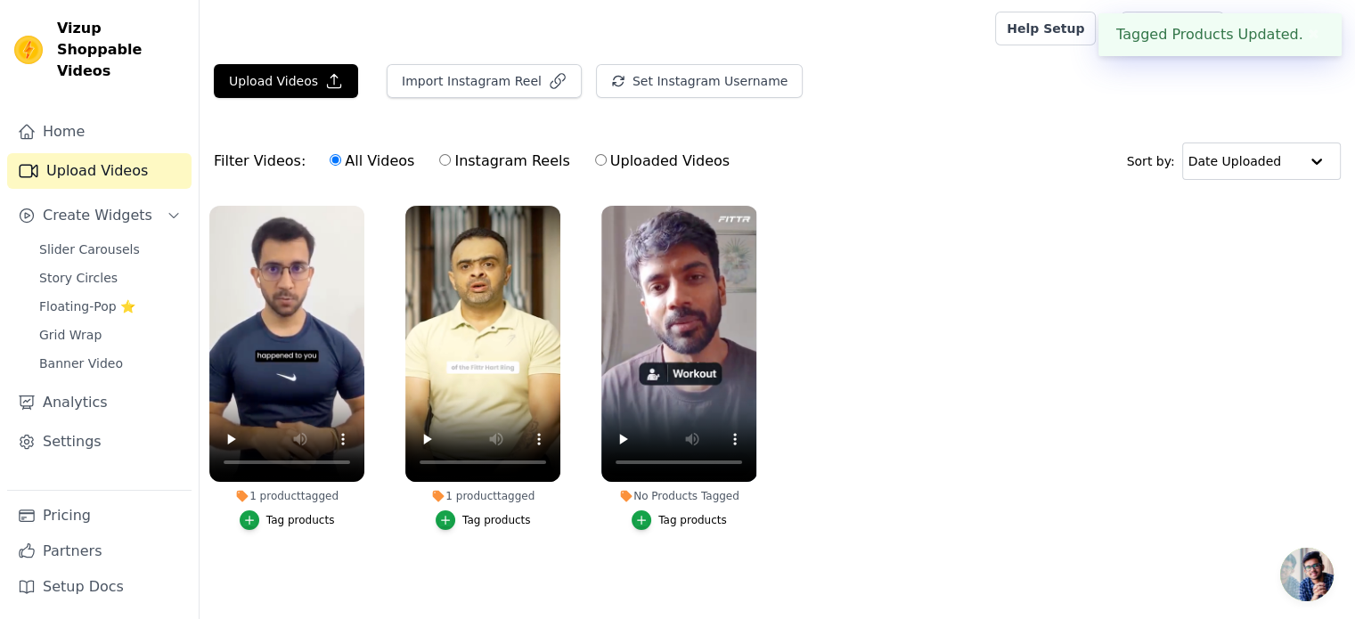
click at [677, 523] on div "Tag products" at bounding box center [693, 520] width 69 height 14
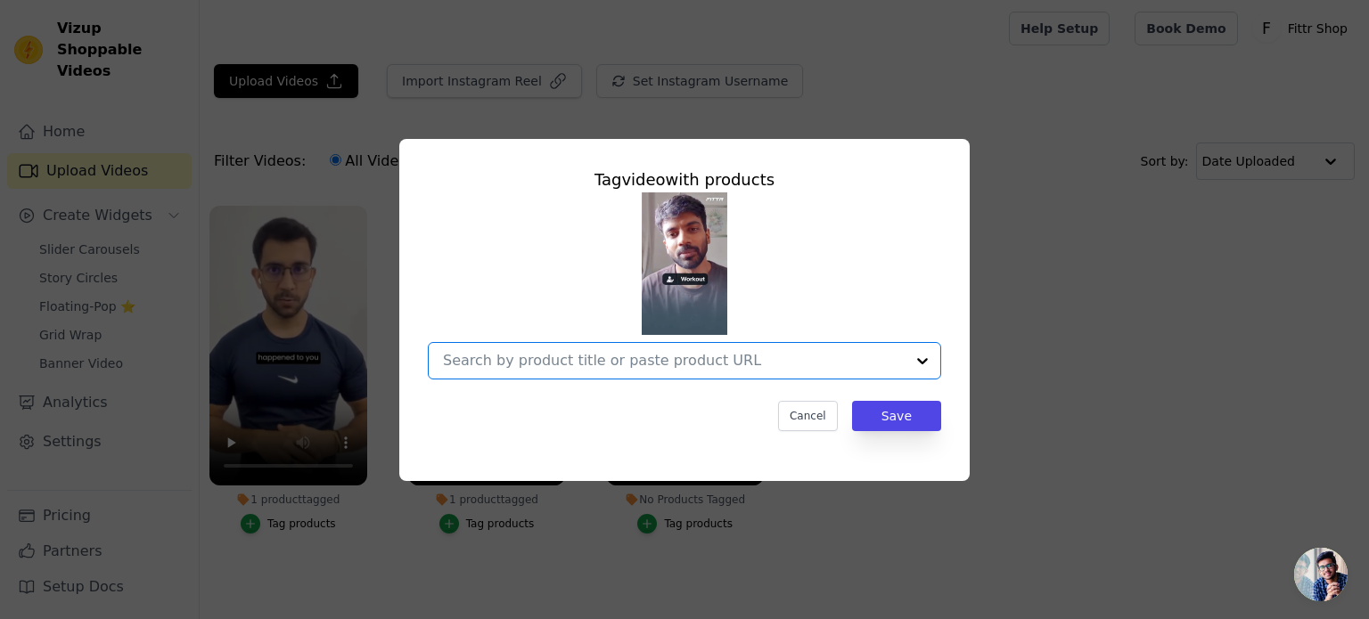
click at [643, 357] on input "No Products Tagged Tag video with products Option undefined, selected. Select i…" at bounding box center [674, 360] width 462 height 17
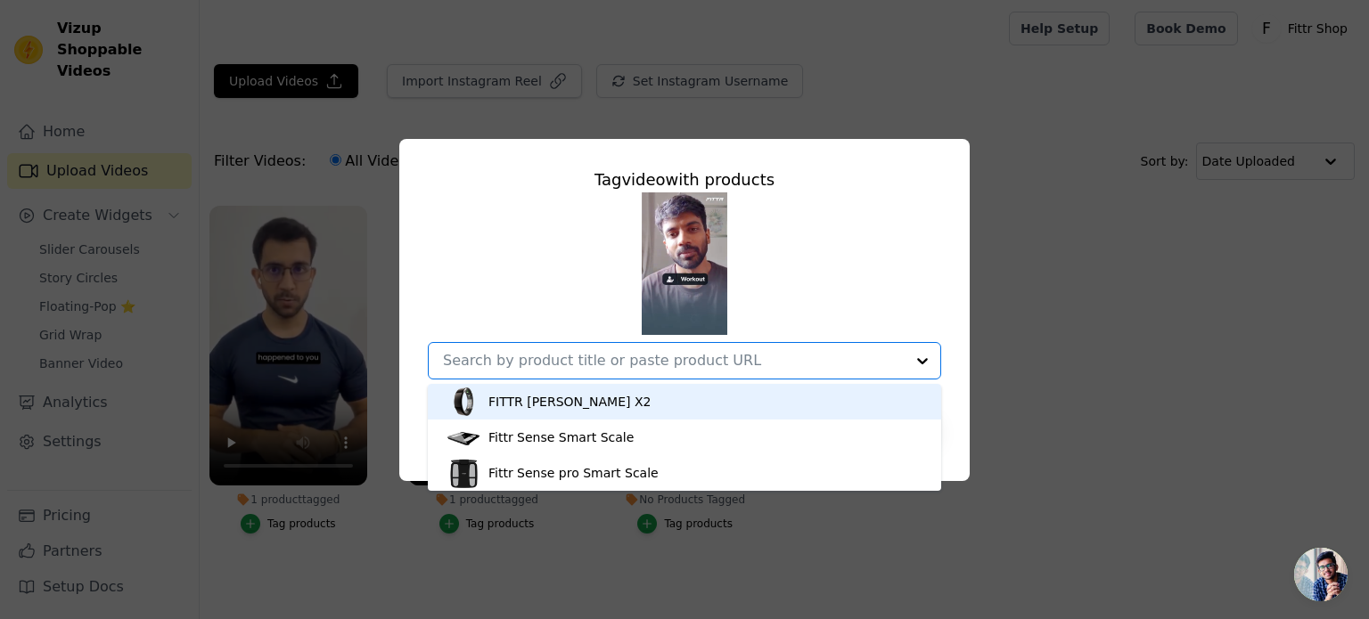
click at [590, 398] on div "FITTR [PERSON_NAME] X2" at bounding box center [685, 402] width 478 height 36
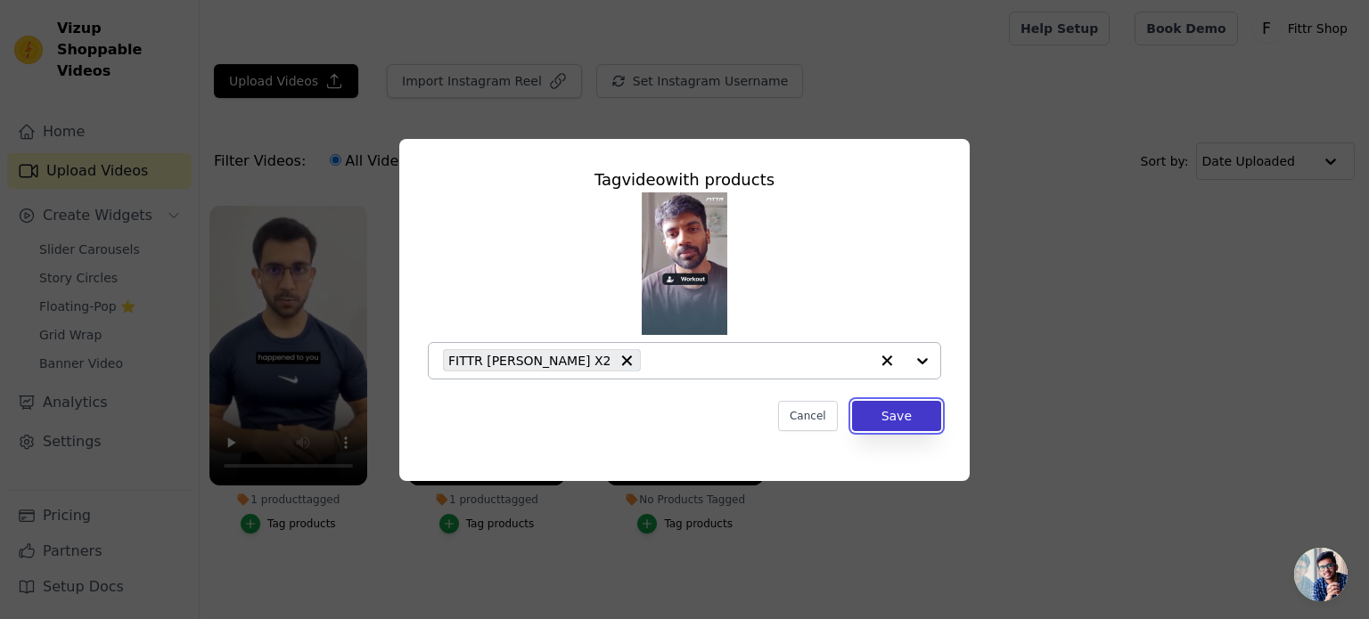
click at [899, 421] on button "Save" at bounding box center [896, 416] width 89 height 30
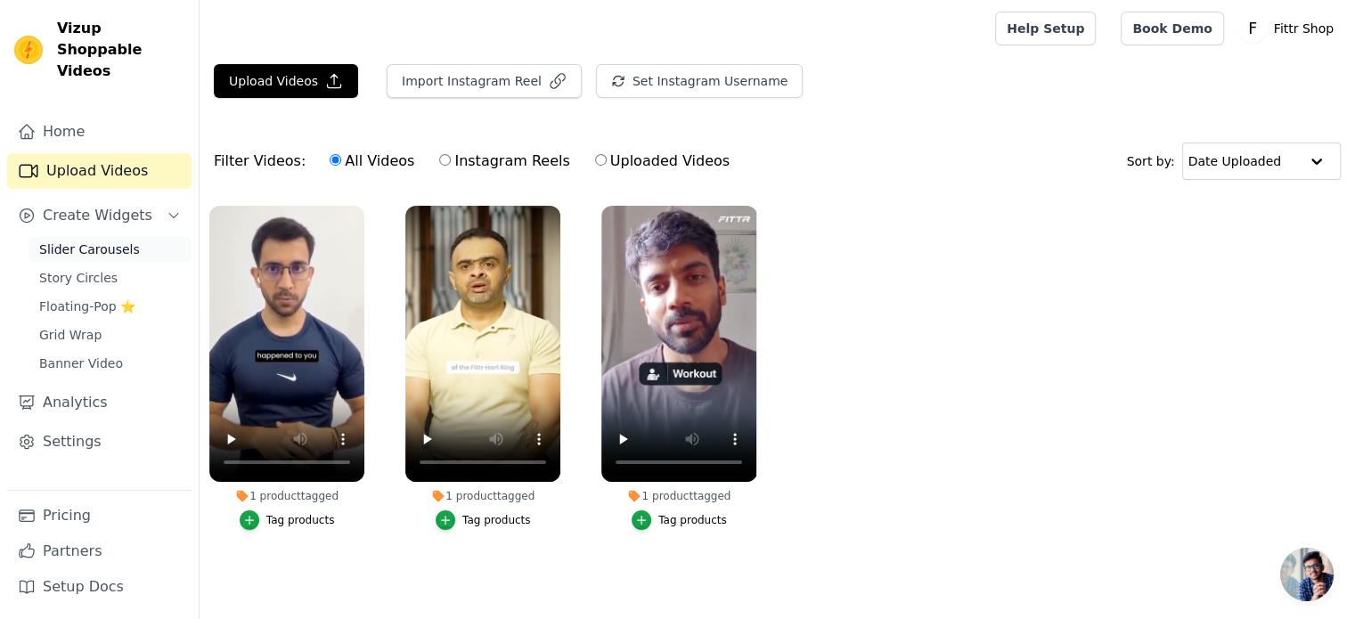
click at [92, 237] on link "Slider Carousels" at bounding box center [110, 249] width 163 height 25
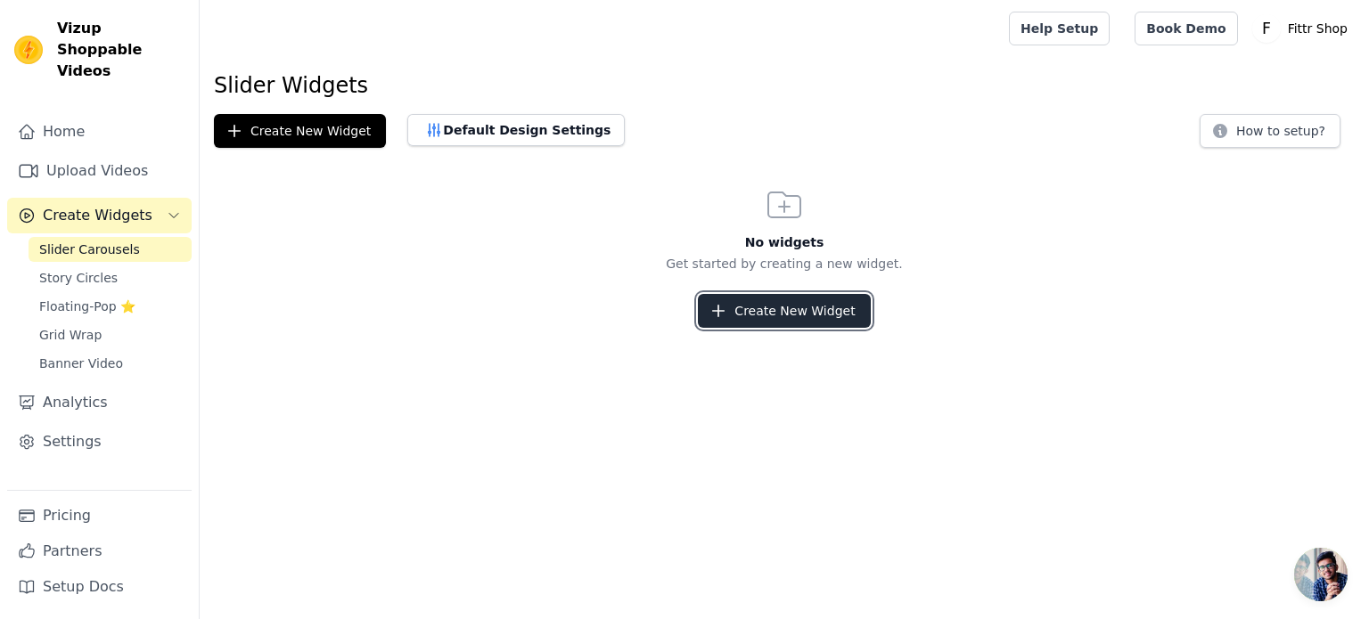
click at [747, 310] on button "Create New Widget" at bounding box center [784, 311] width 172 height 34
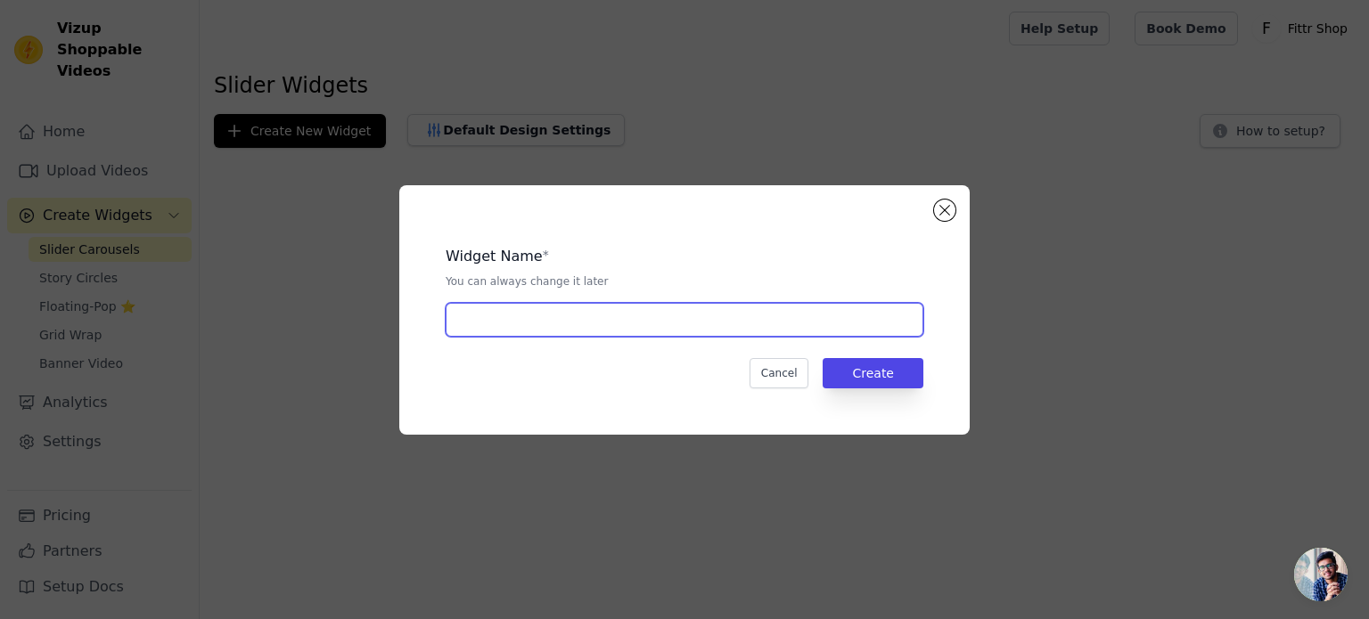
click at [630, 316] on input "text" at bounding box center [685, 320] width 478 height 34
type input "fittr"
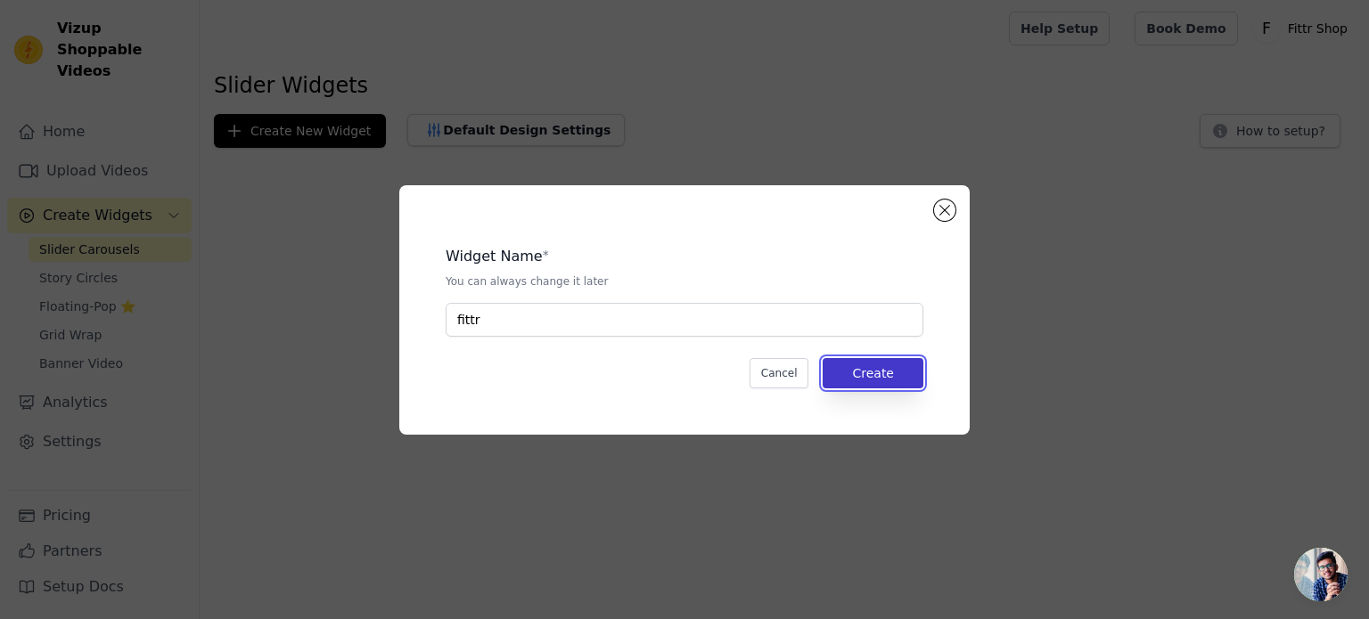
click at [899, 380] on button "Create" at bounding box center [873, 373] width 101 height 30
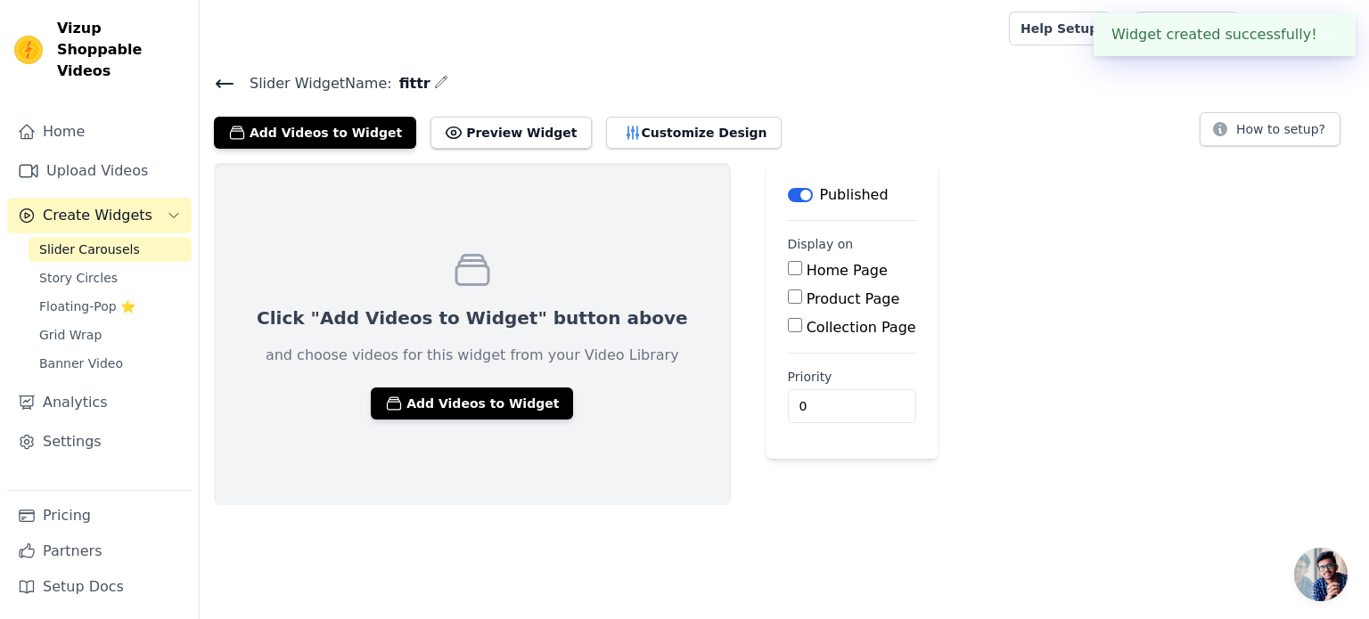
click at [806, 299] on label "Product Page" at bounding box center [853, 299] width 94 height 17
click at [788, 299] on input "Product Page" at bounding box center [795, 297] width 14 height 14
click at [806, 299] on label "Product Page" at bounding box center [853, 299] width 94 height 17
click at [788, 299] on input "Product Page" at bounding box center [795, 297] width 14 height 14
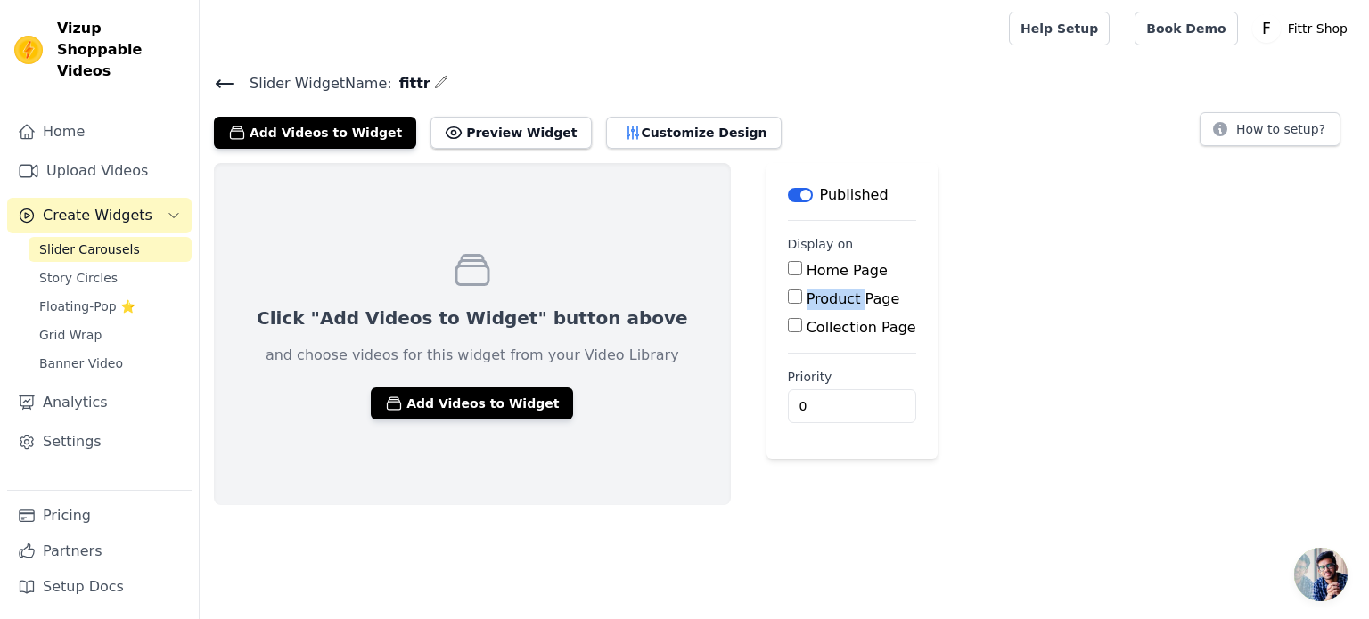
click at [806, 299] on label "Product Page" at bounding box center [853, 299] width 94 height 17
click at [788, 299] on input "Product Page" at bounding box center [795, 297] width 14 height 14
checkbox input "true"
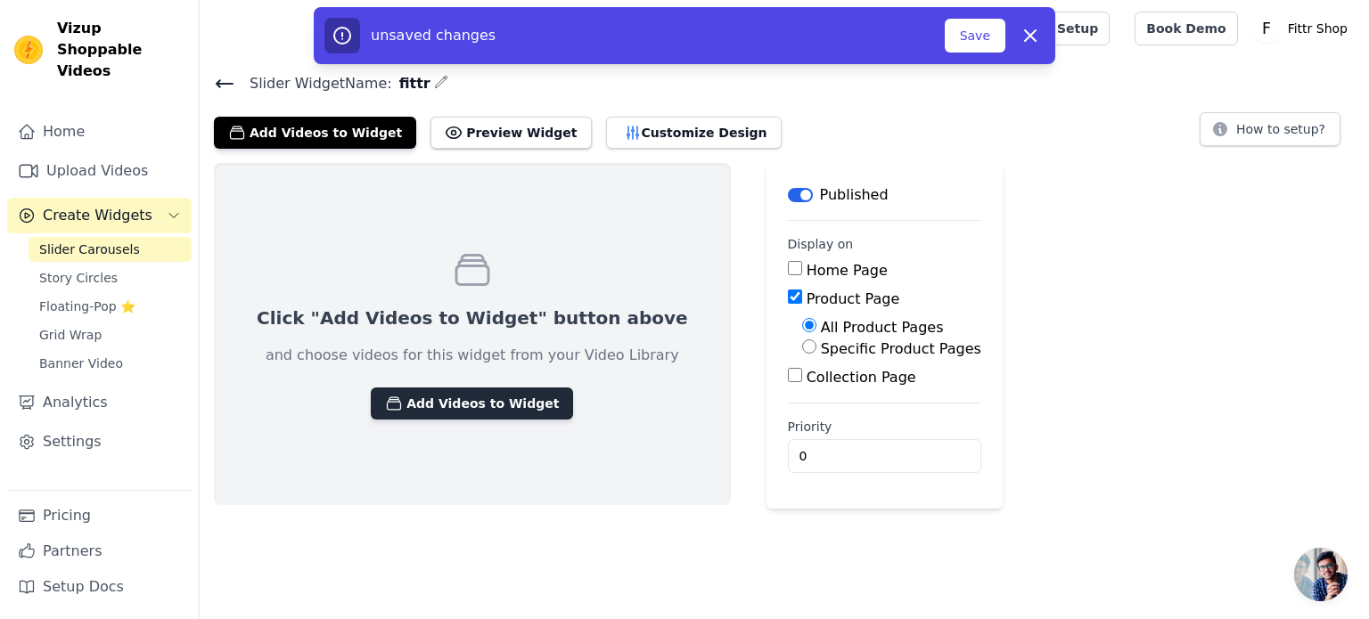
click at [436, 390] on button "Add Videos to Widget" at bounding box center [472, 404] width 202 height 32
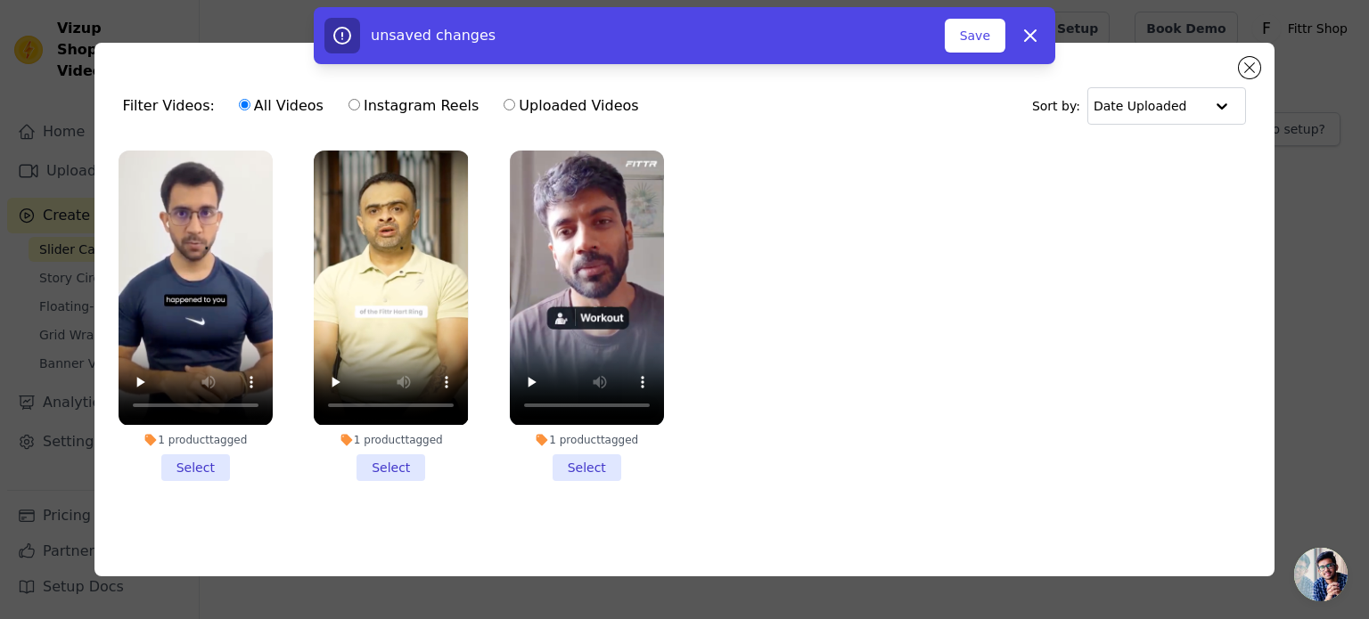
click at [189, 459] on li "1 product tagged Select" at bounding box center [196, 316] width 154 height 330
click at [0, 0] on input "1 product tagged Select" at bounding box center [0, 0] width 0 height 0
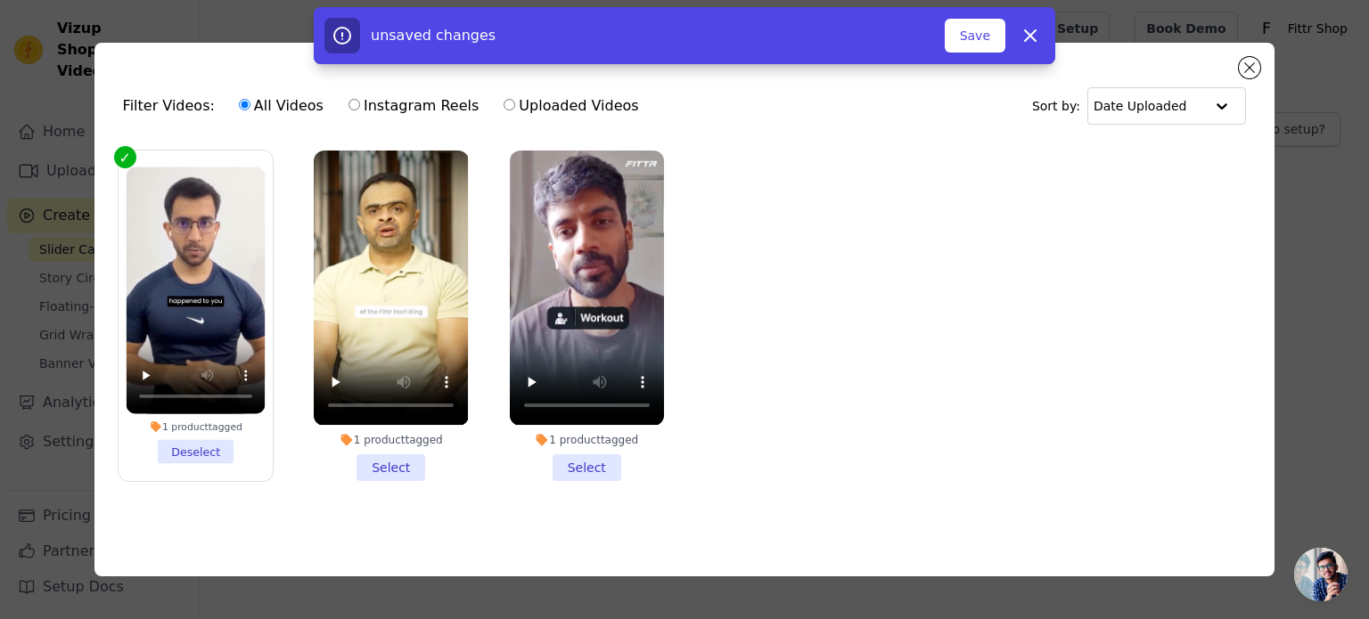
click at [396, 457] on li "1 product tagged Select" at bounding box center [391, 316] width 154 height 330
click at [0, 0] on input "1 product tagged Select" at bounding box center [0, 0] width 0 height 0
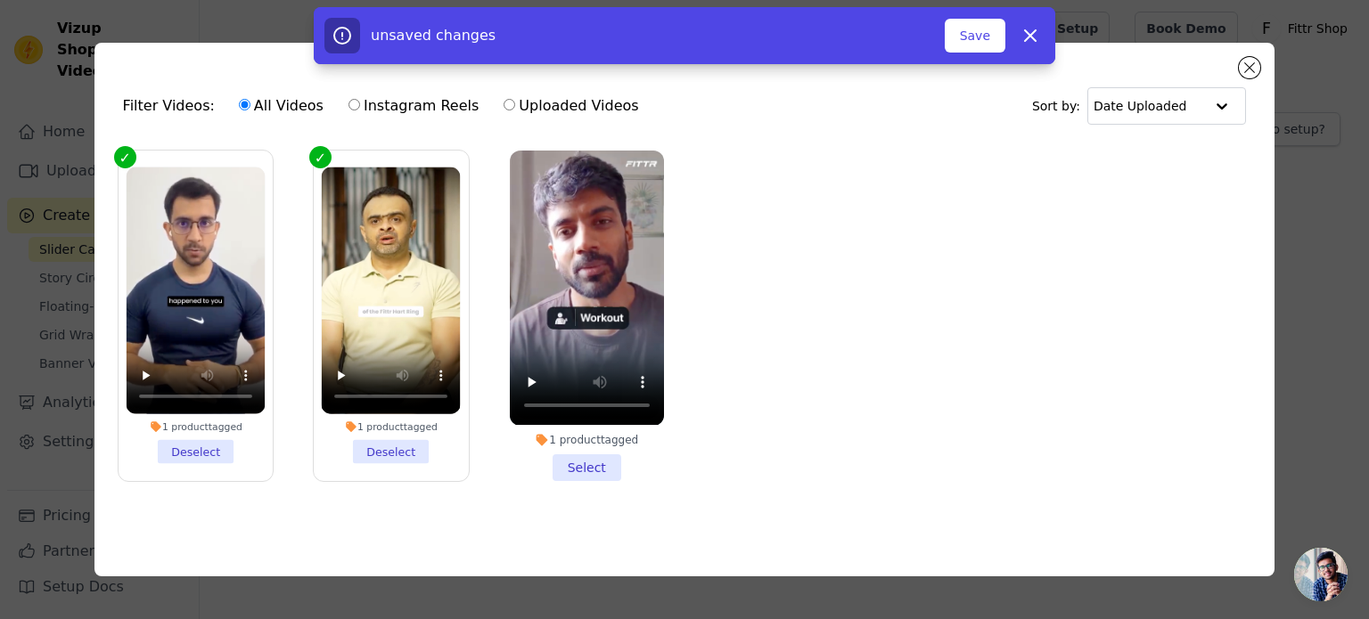
click at [578, 457] on li "1 product tagged Select" at bounding box center [587, 316] width 154 height 330
click at [0, 0] on input "1 product tagged Select" at bounding box center [0, 0] width 0 height 0
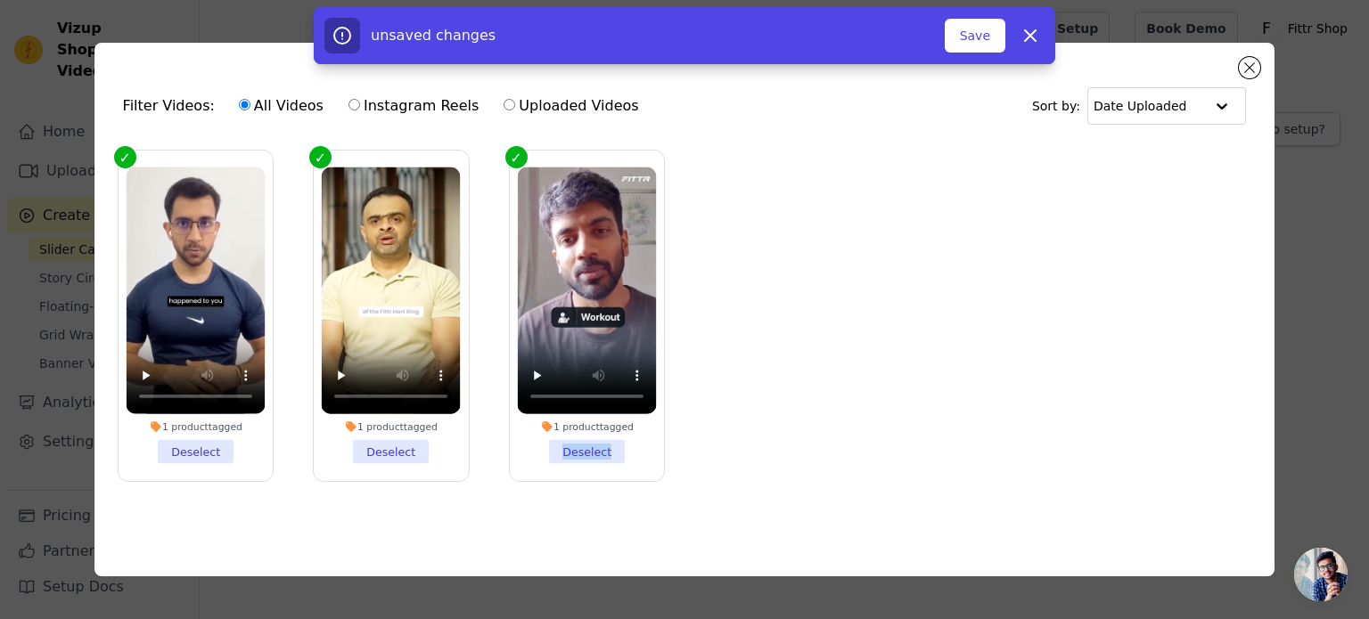
click at [578, 457] on li "1 product tagged Deselect" at bounding box center [586, 316] width 139 height 297
click at [0, 0] on input "1 product tagged Deselect" at bounding box center [0, 0] width 0 height 0
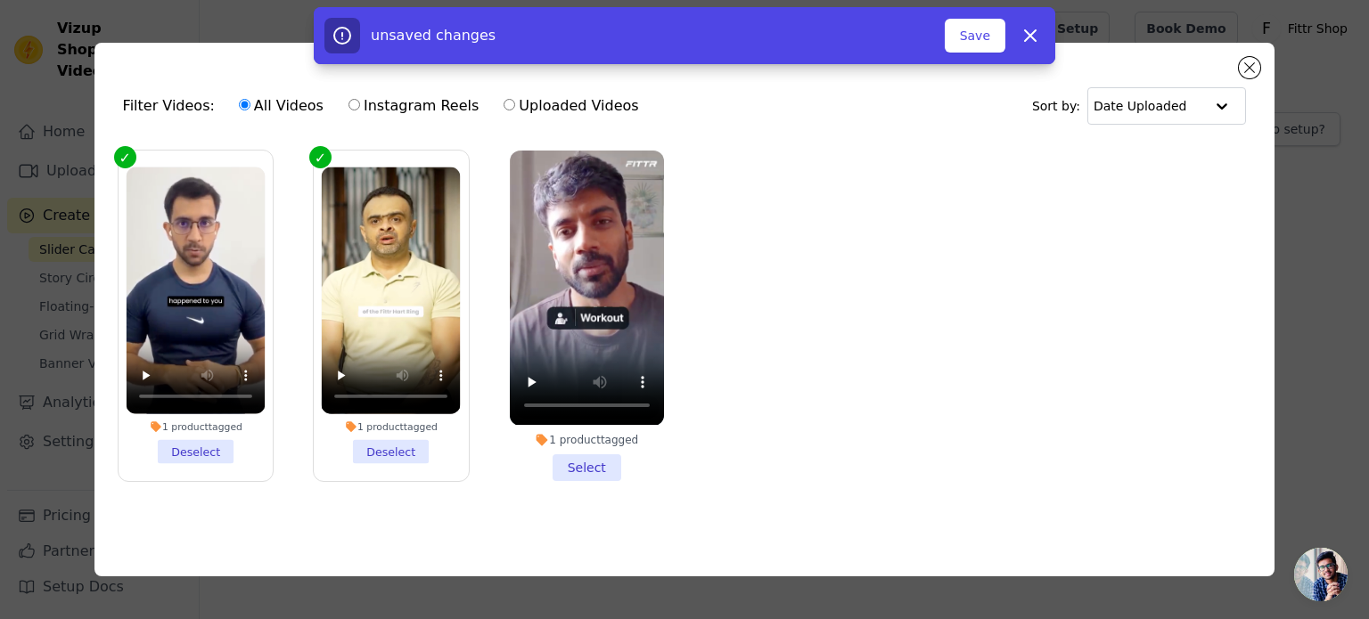
click at [578, 457] on li "1 product tagged Select" at bounding box center [587, 316] width 154 height 330
click at [0, 0] on input "1 product tagged Select" at bounding box center [0, 0] width 0 height 0
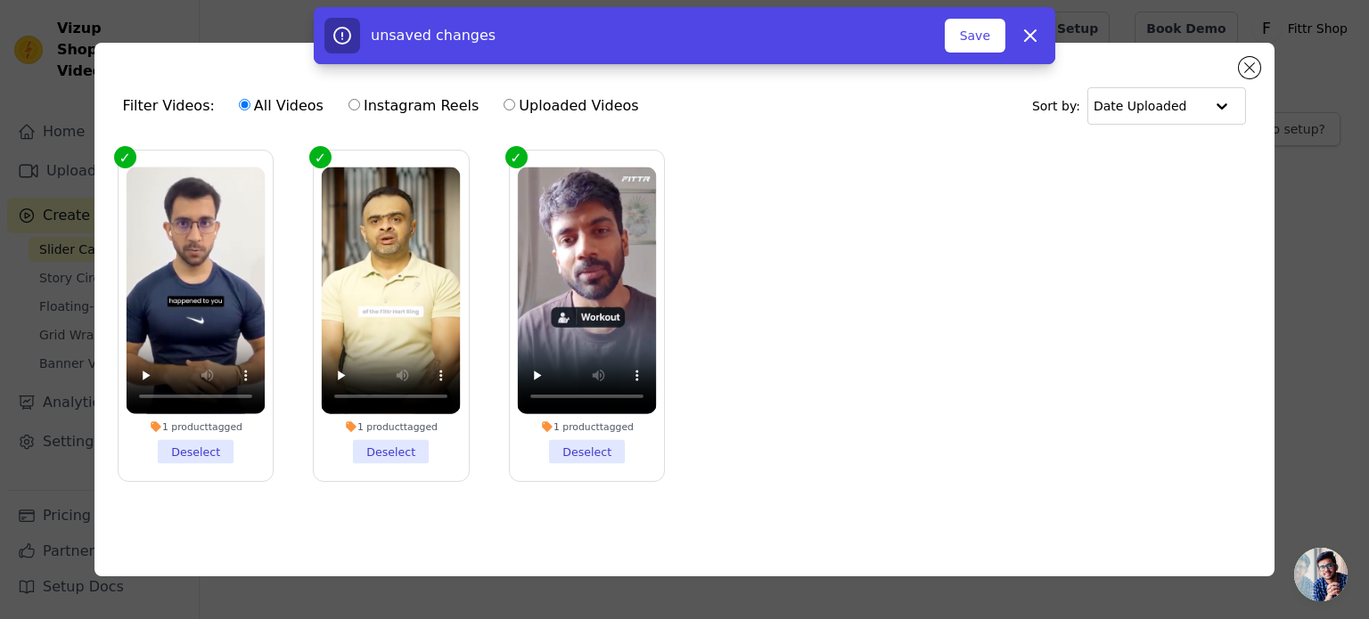
click at [1075, 341] on ul "1 product tagged Deselect 1 product tagged Deselect 1 product tagged Deselect" at bounding box center [685, 330] width 1152 height 378
click at [991, 29] on button "Save" at bounding box center [975, 36] width 61 height 34
click at [973, 42] on button "Save" at bounding box center [975, 36] width 61 height 34
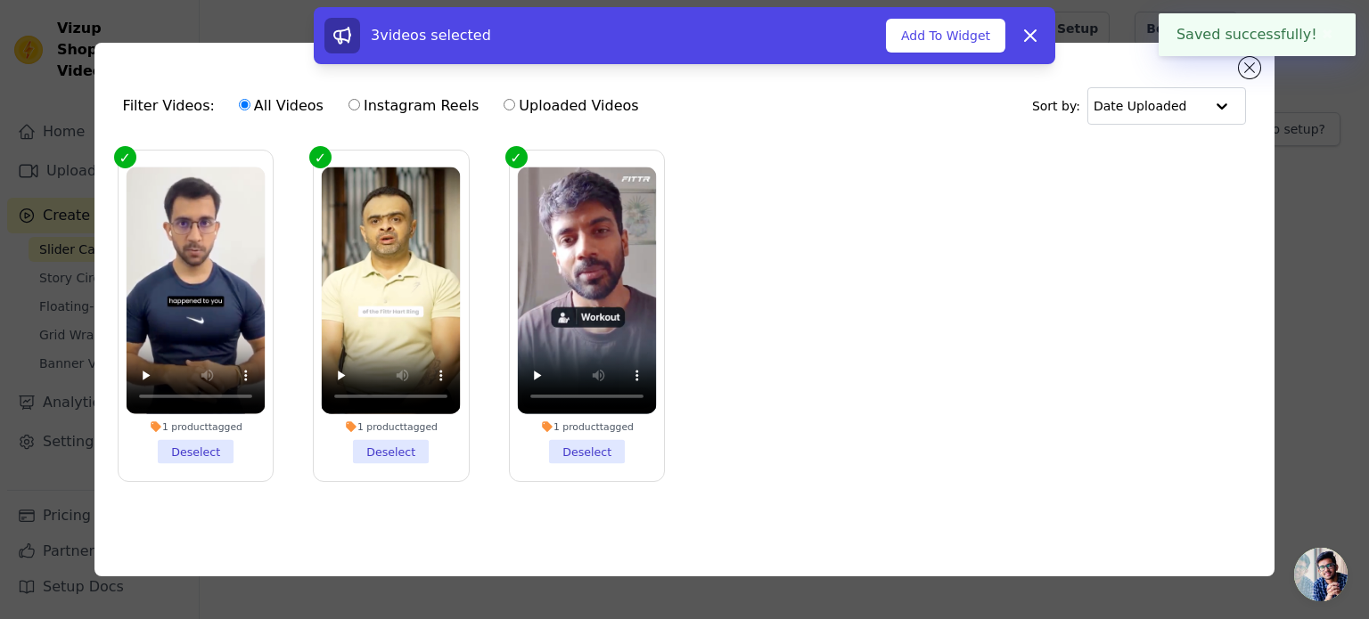
click at [973, 42] on button "Add To Widget" at bounding box center [945, 36] width 119 height 34
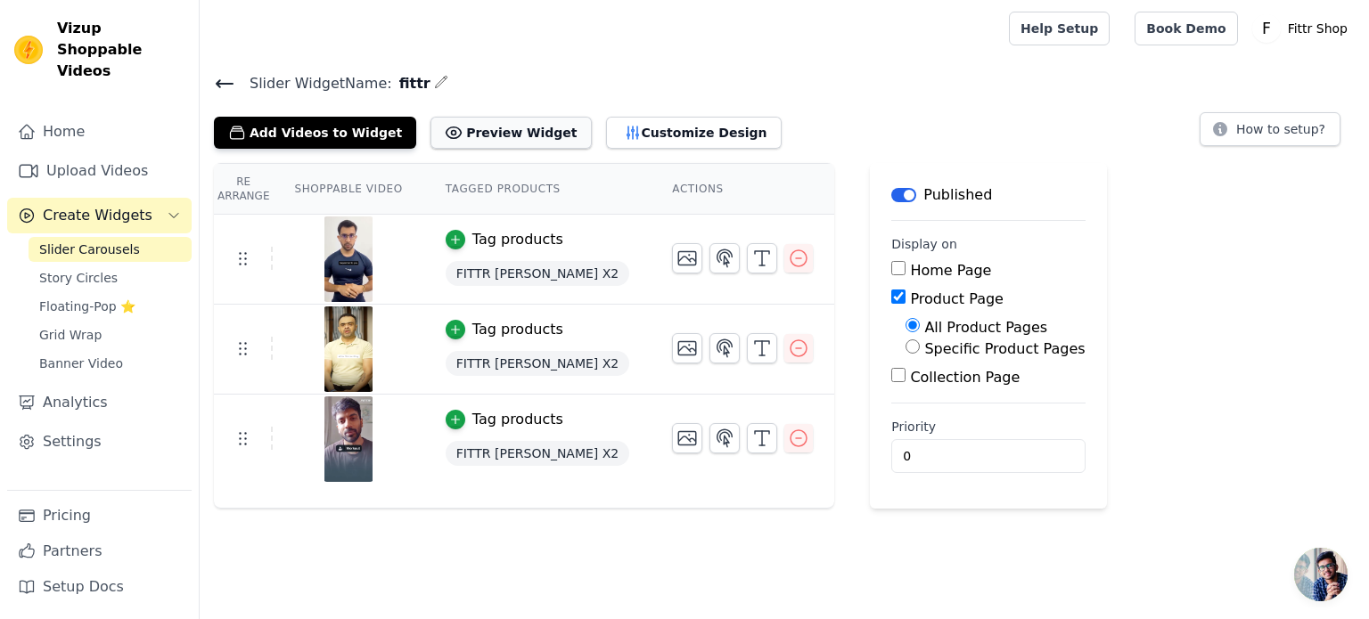
click at [496, 130] on button "Preview Widget" at bounding box center [510, 133] width 160 height 32
click at [316, 168] on th "Shoppable Video" at bounding box center [348, 189] width 151 height 51
click at [321, 184] on th "Shoppable Video" at bounding box center [348, 189] width 151 height 51
click at [449, 183] on th "Tagged Products" at bounding box center [537, 189] width 226 height 51
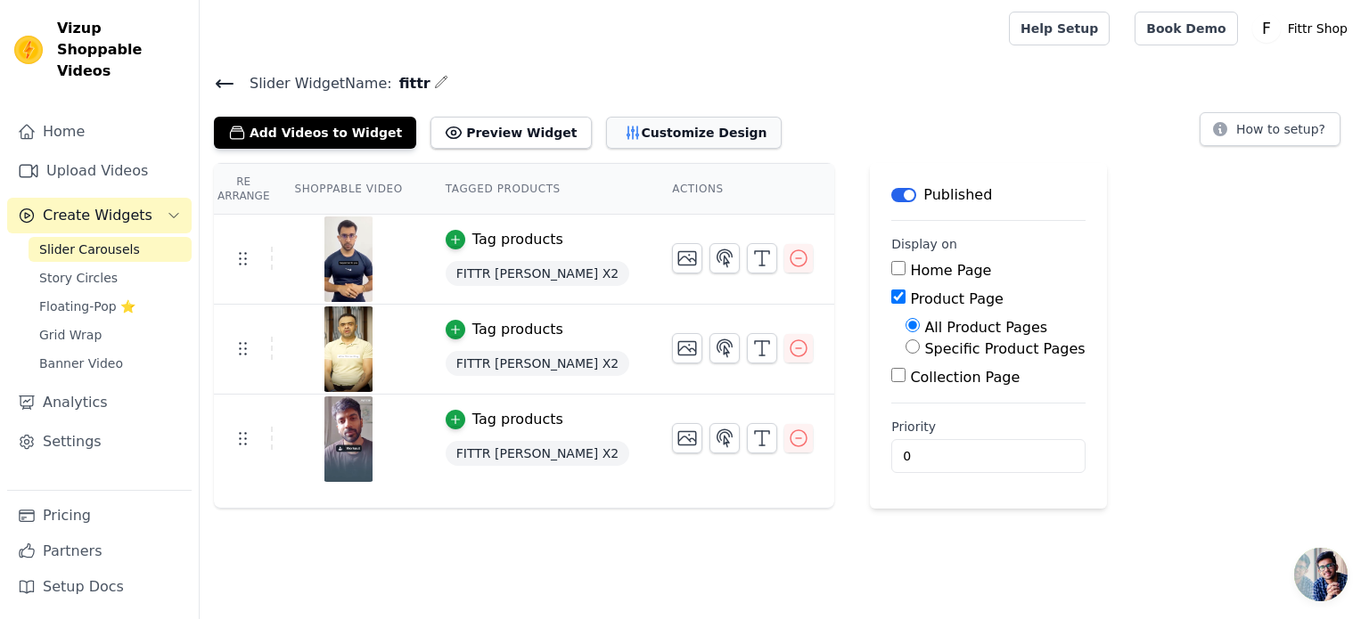
click at [634, 135] on button "Customize Design" at bounding box center [694, 133] width 176 height 32
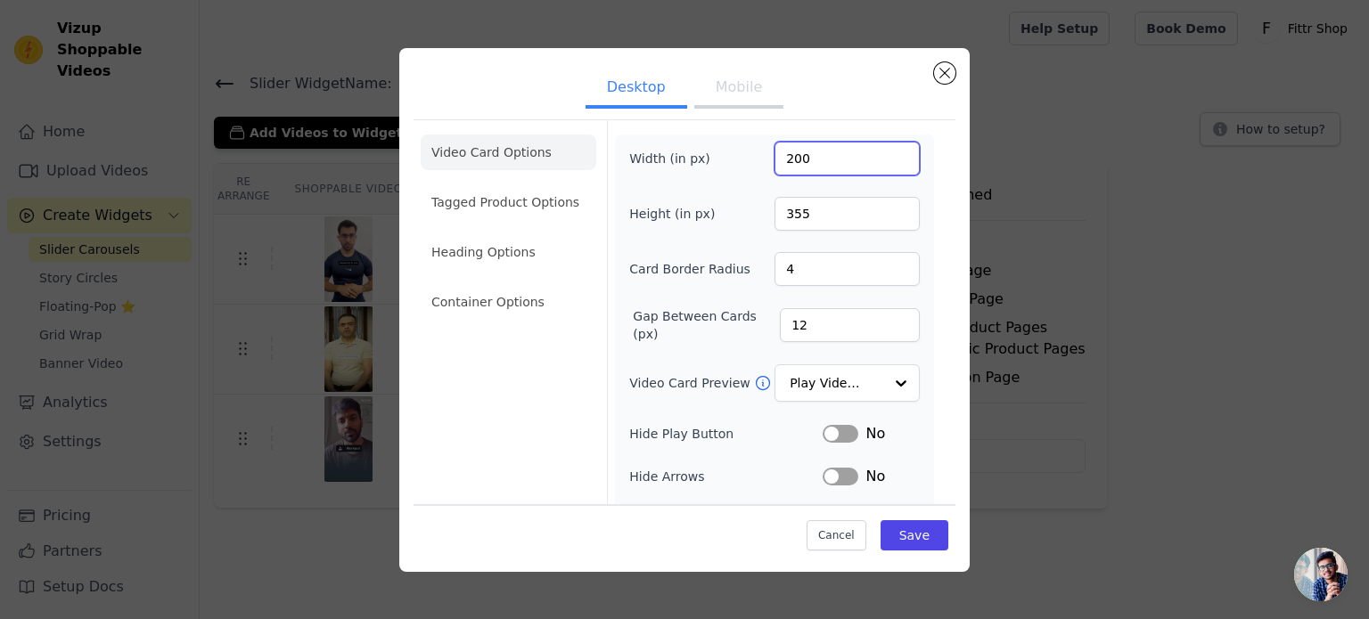
drag, startPoint x: 827, startPoint y: 155, endPoint x: 764, endPoint y: 156, distance: 63.3
click at [764, 156] on div "Width (in px) 200" at bounding box center [774, 159] width 291 height 34
type input "500"
click at [798, 214] on input "355" at bounding box center [846, 214] width 145 height 34
click at [800, 214] on input "355" at bounding box center [846, 214] width 145 height 34
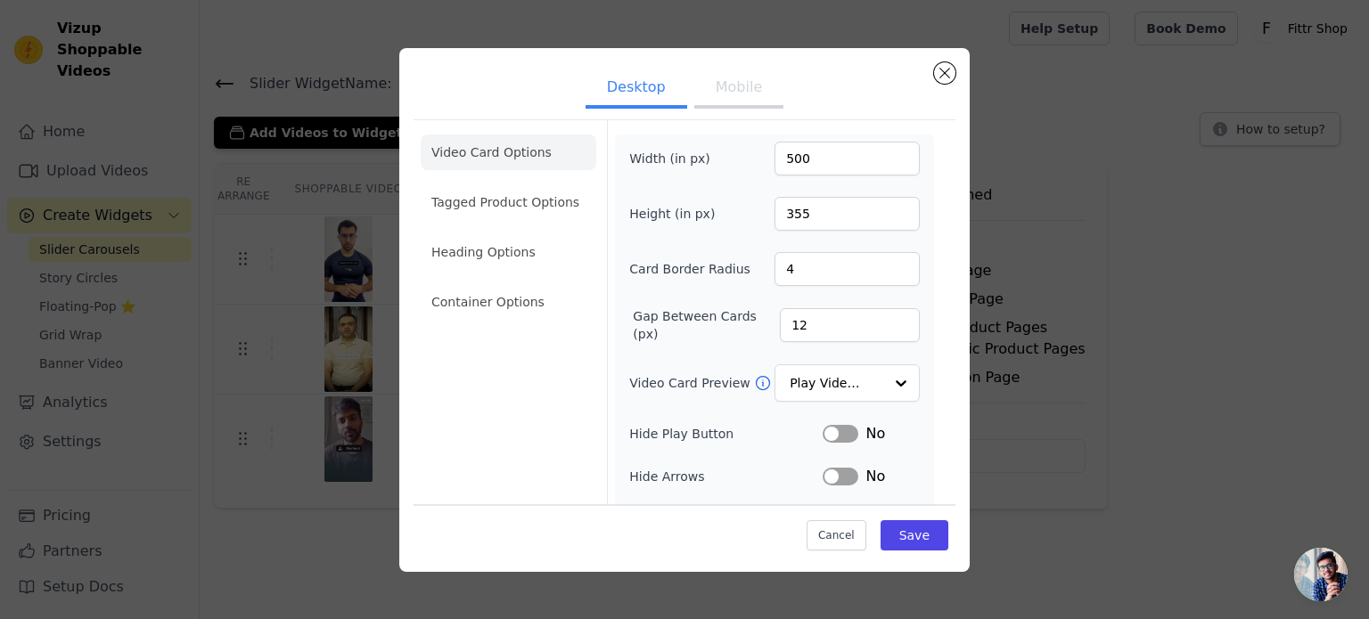
click at [1030, 277] on div "Desktop Mobile Video Card Options Tagged Product Options Heading Options Contai…" at bounding box center [685, 310] width 1312 height 581
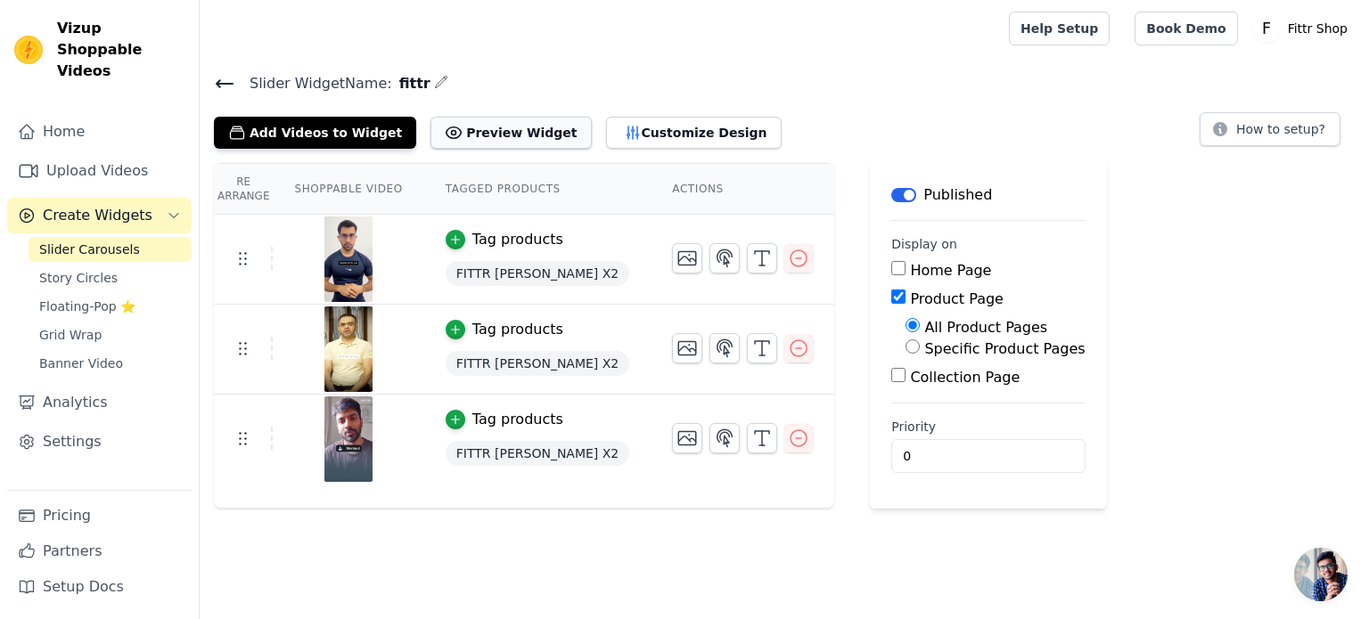
click at [473, 130] on button "Preview Widget" at bounding box center [510, 133] width 160 height 32
click at [1270, 124] on button "How to setup?" at bounding box center [1269, 129] width 141 height 34
